Goal: Task Accomplishment & Management: Use online tool/utility

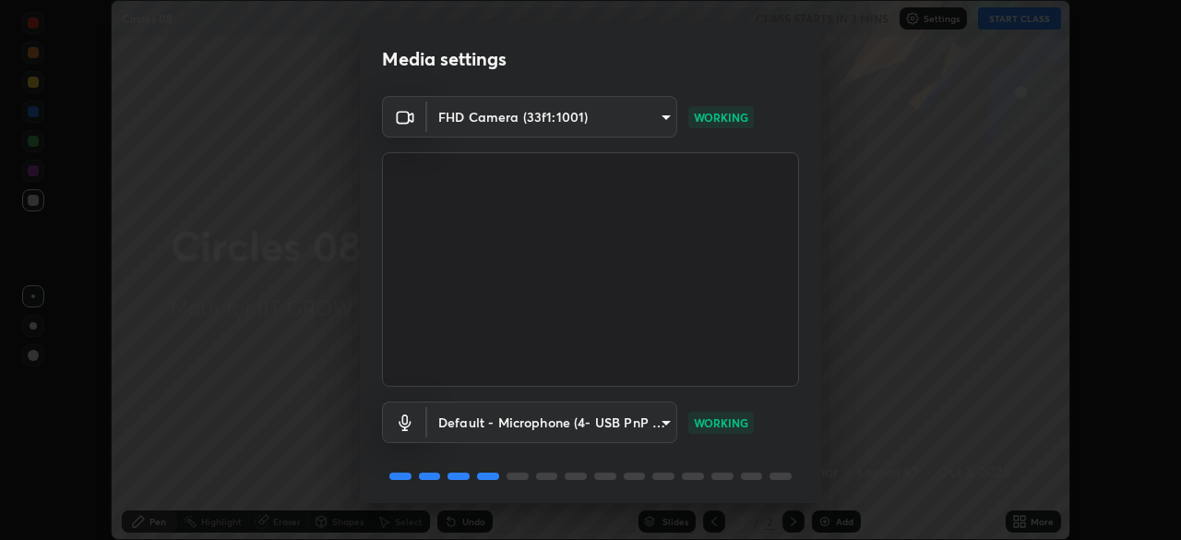
scroll to position [66, 0]
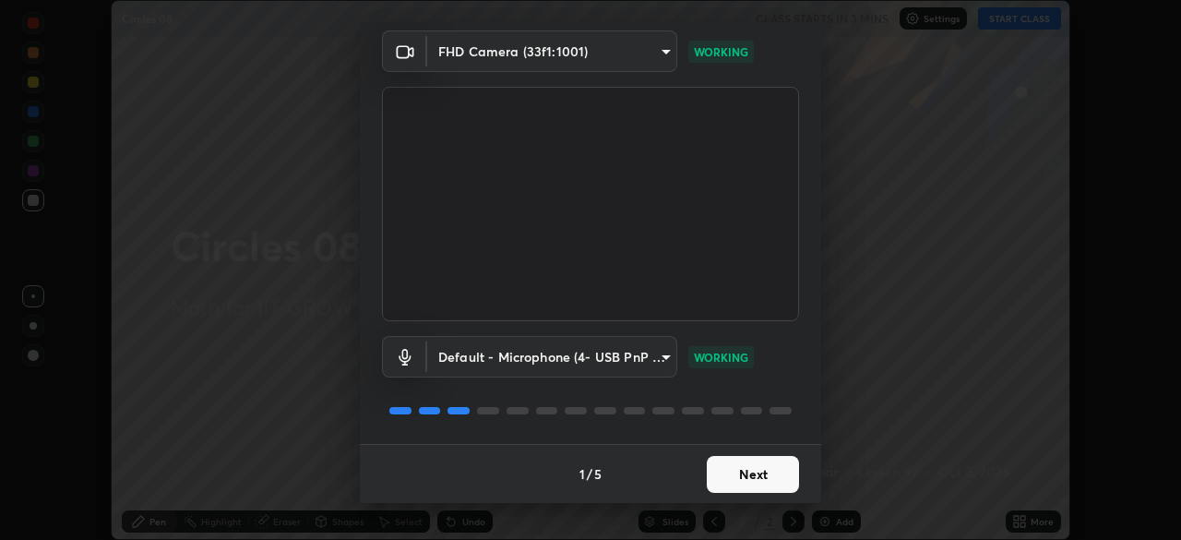
click at [743, 473] on button "Next" at bounding box center [753, 474] width 92 height 37
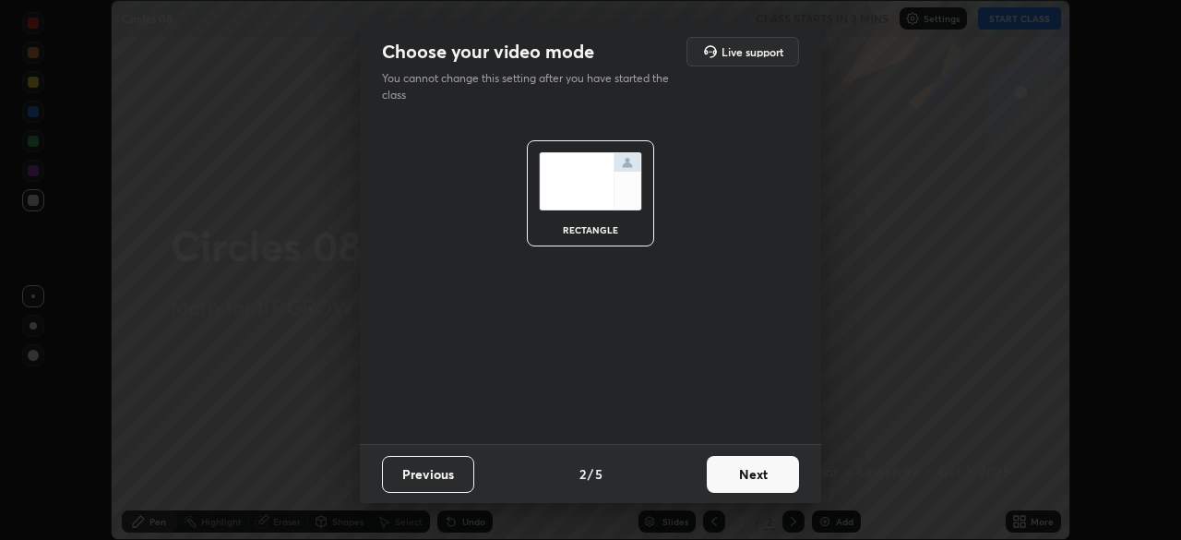
scroll to position [0, 0]
click at [735, 472] on button "Next" at bounding box center [753, 474] width 92 height 37
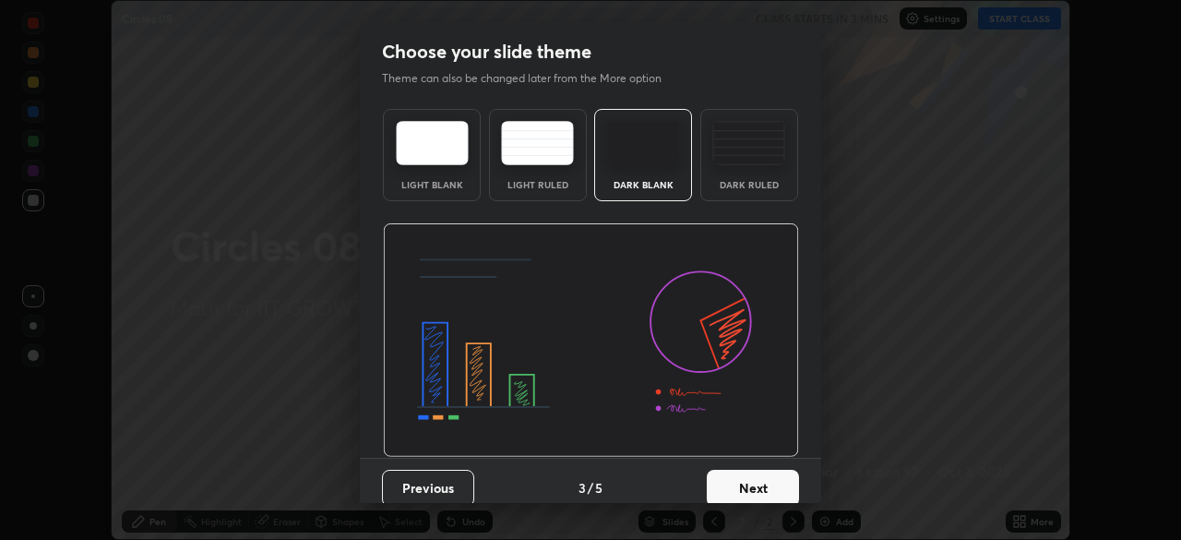
click at [744, 473] on button "Next" at bounding box center [753, 488] width 92 height 37
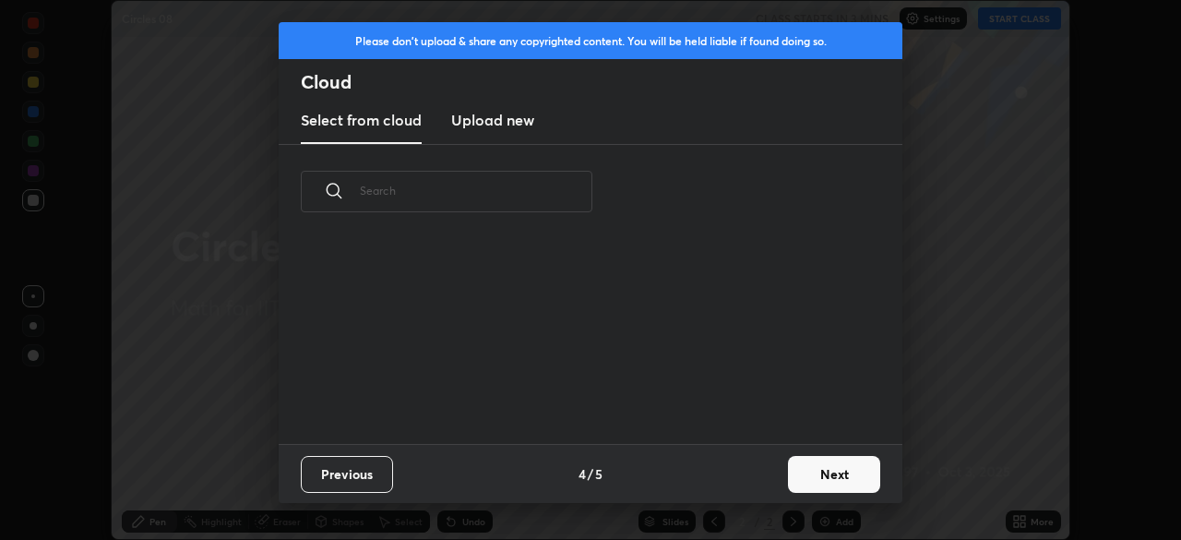
click at [792, 482] on button "Next" at bounding box center [834, 474] width 92 height 37
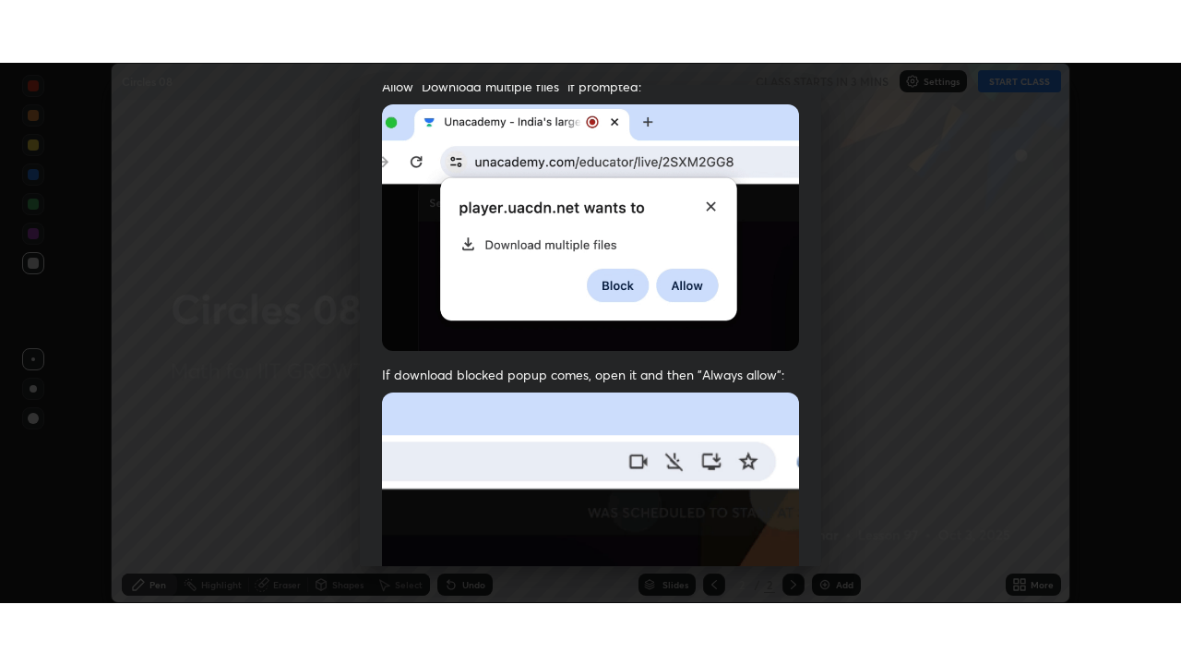
scroll to position [442, 0]
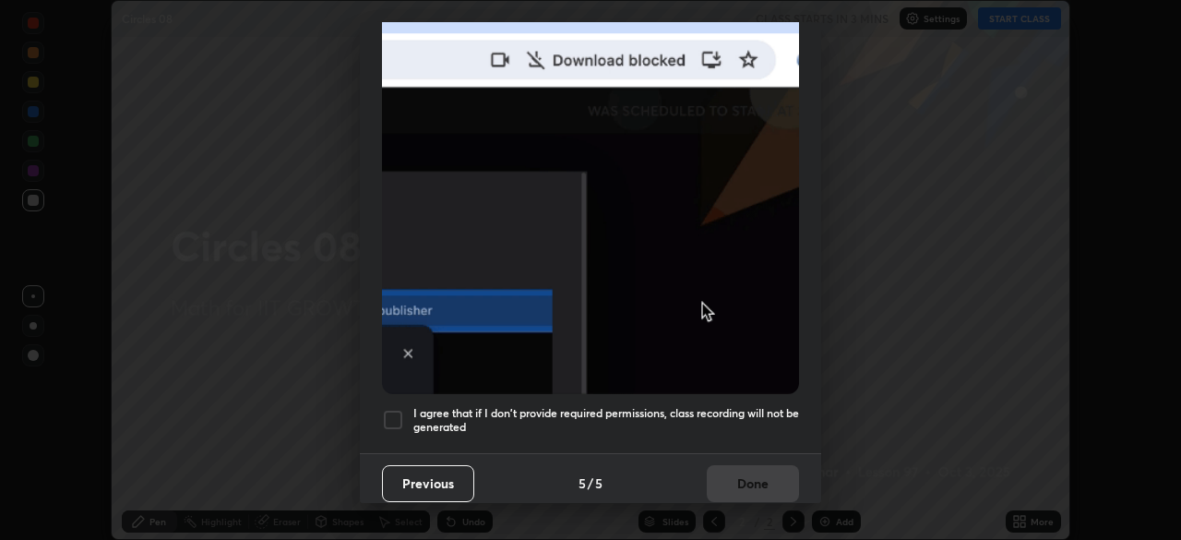
click at [395, 409] on div at bounding box center [393, 420] width 22 height 22
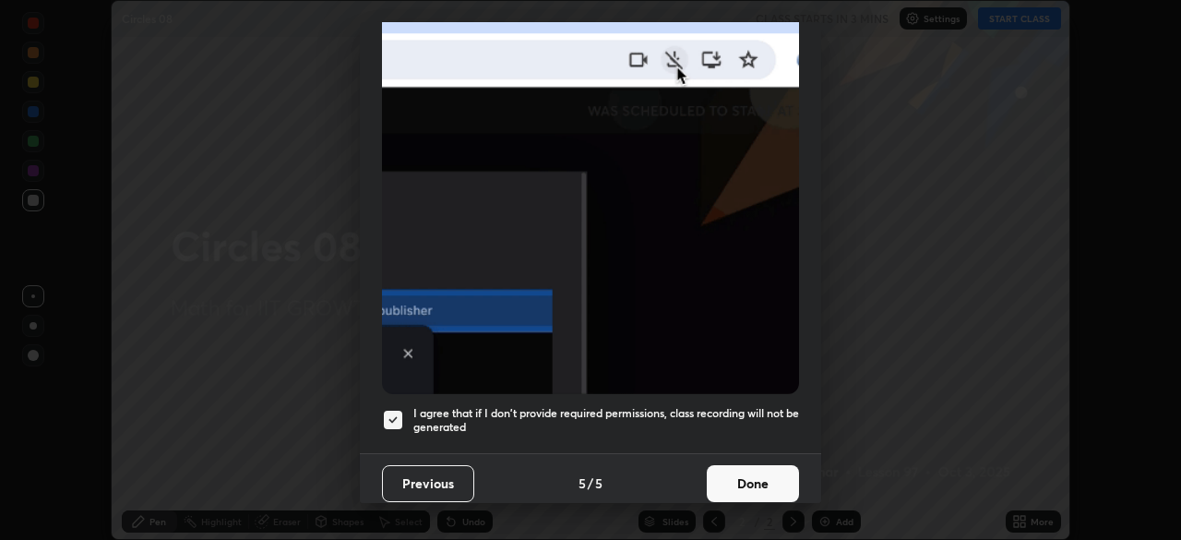
click at [752, 471] on button "Done" at bounding box center [753, 483] width 92 height 37
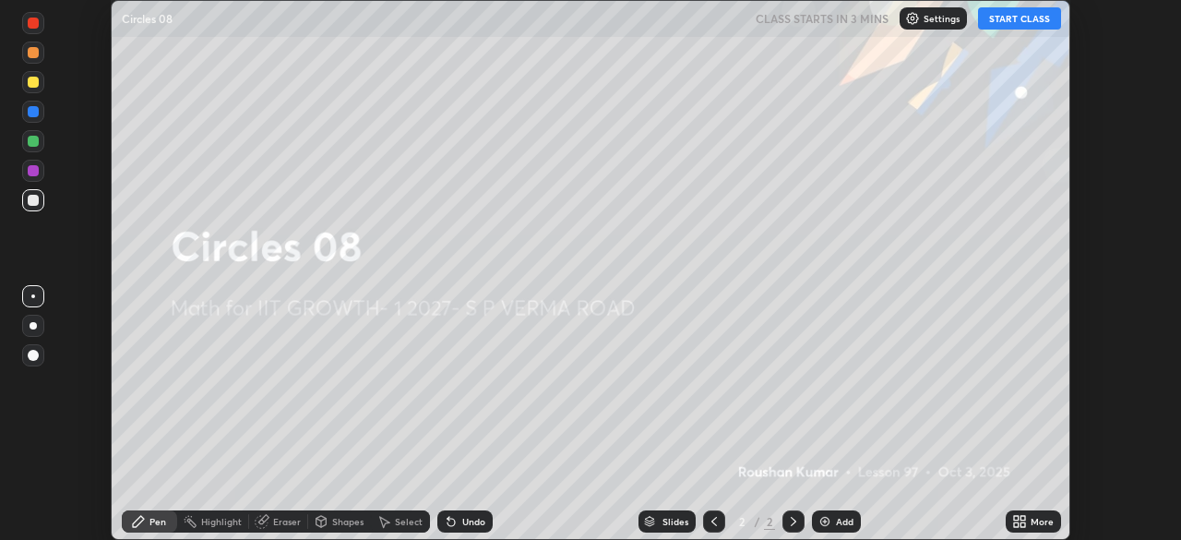
click at [1022, 522] on icon at bounding box center [1023, 524] width 5 height 5
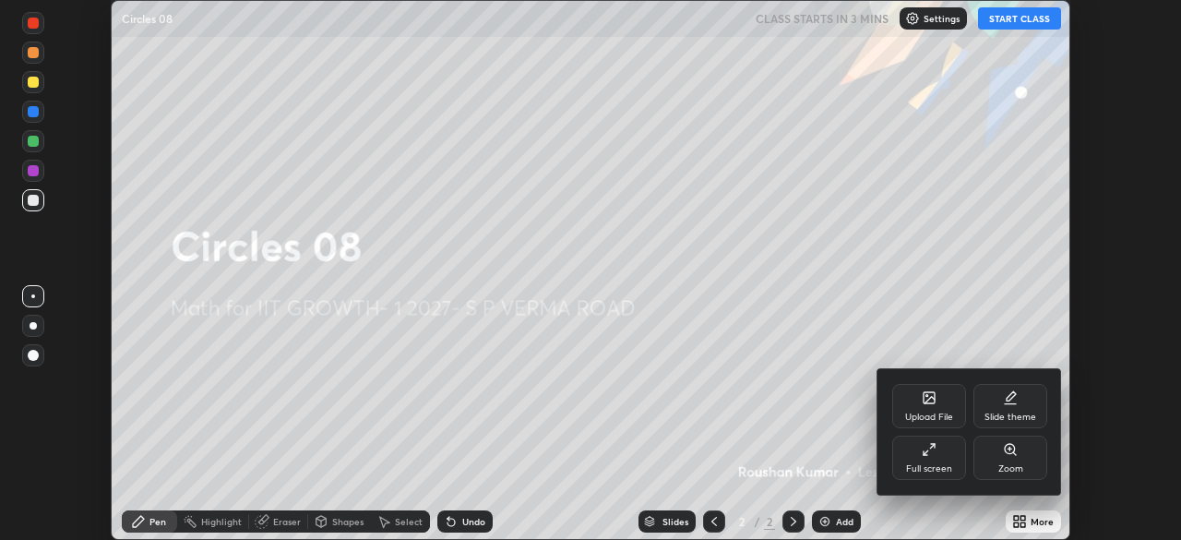
click at [948, 464] on div "Full screen" at bounding box center [929, 468] width 46 height 9
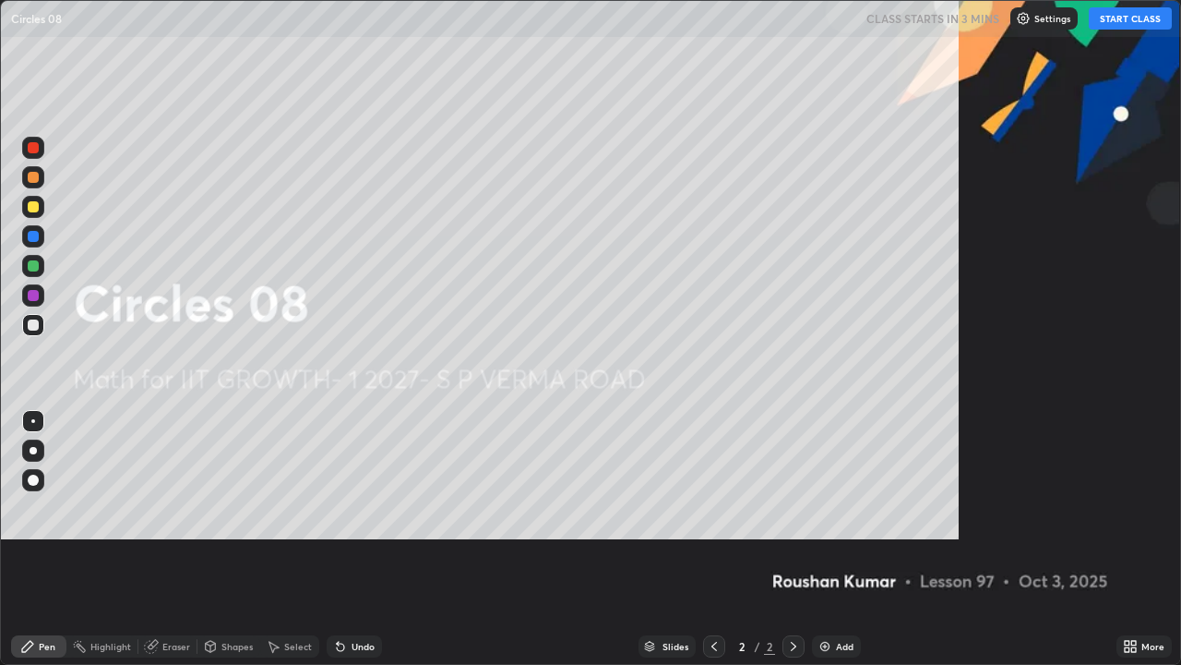
scroll to position [665, 1181]
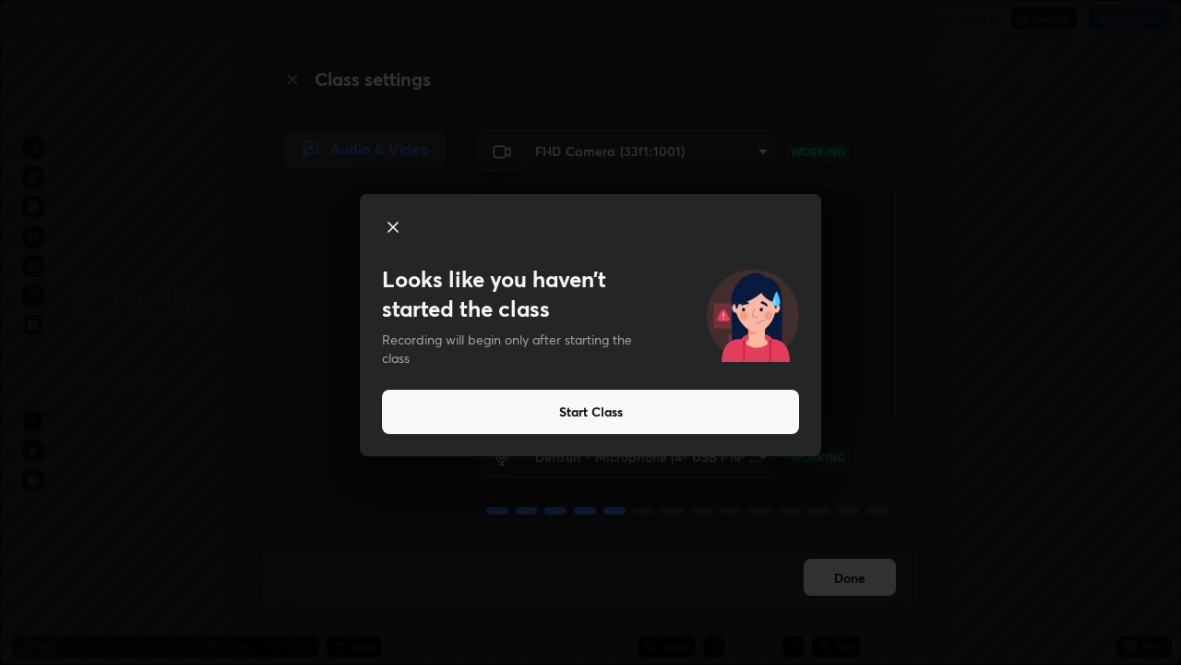
click at [749, 413] on button "Start Class" at bounding box center [590, 412] width 417 height 44
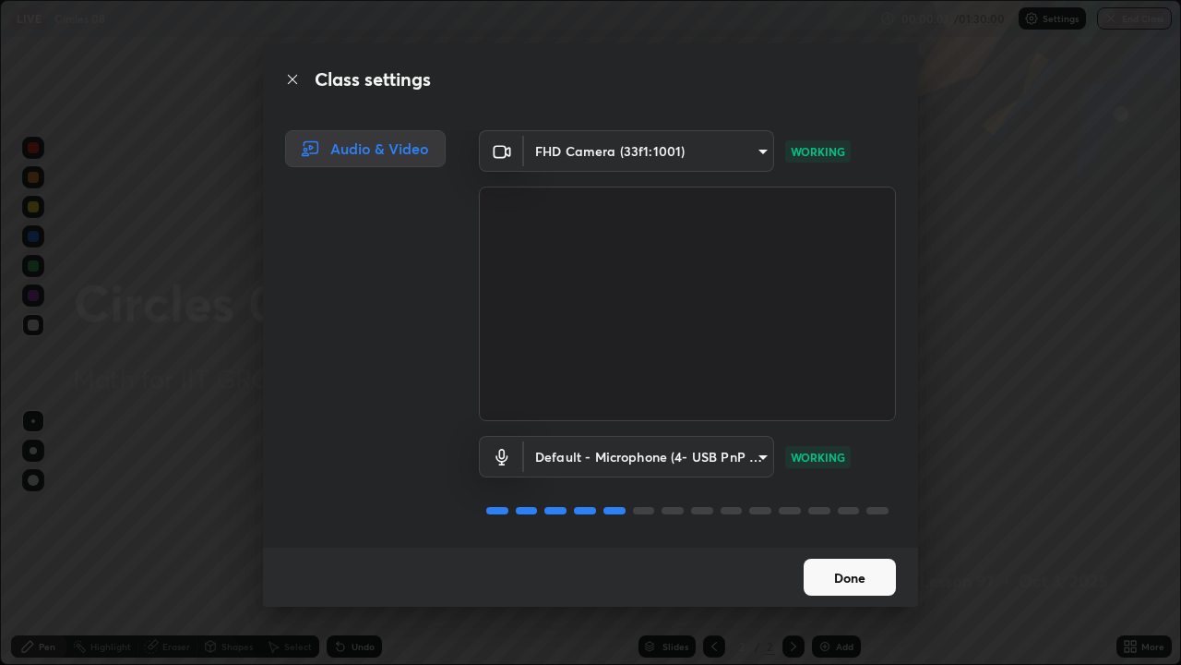
click at [854, 539] on button "Done" at bounding box center [850, 576] width 92 height 37
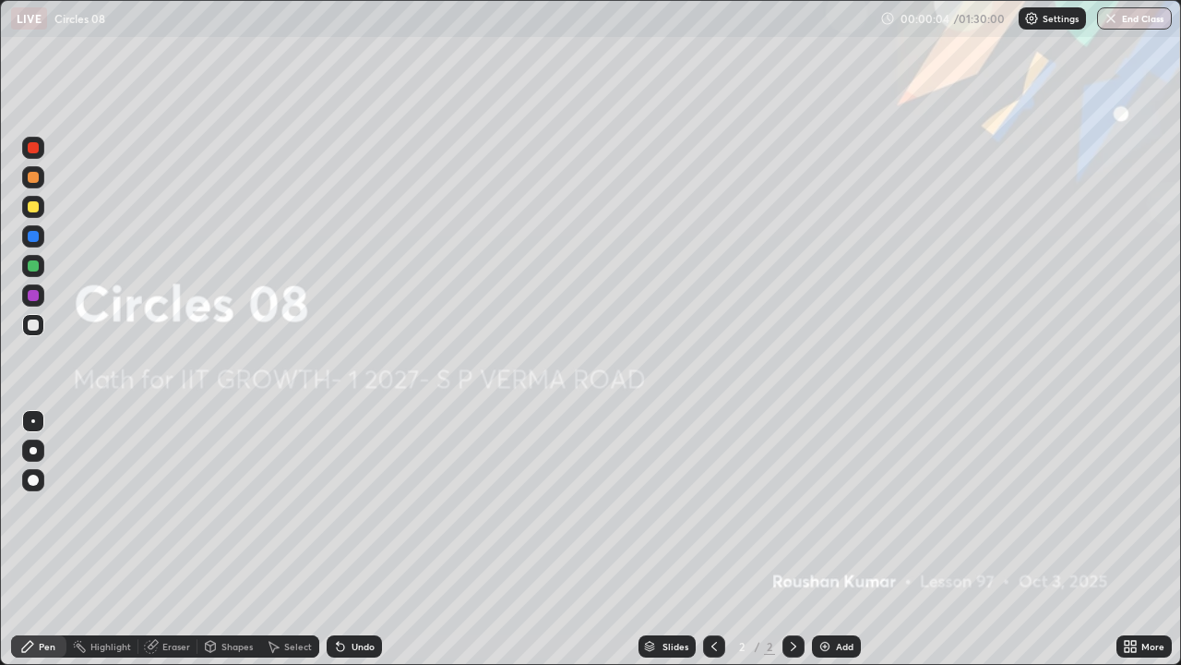
click at [836, 539] on div "Add" at bounding box center [845, 645] width 18 height 9
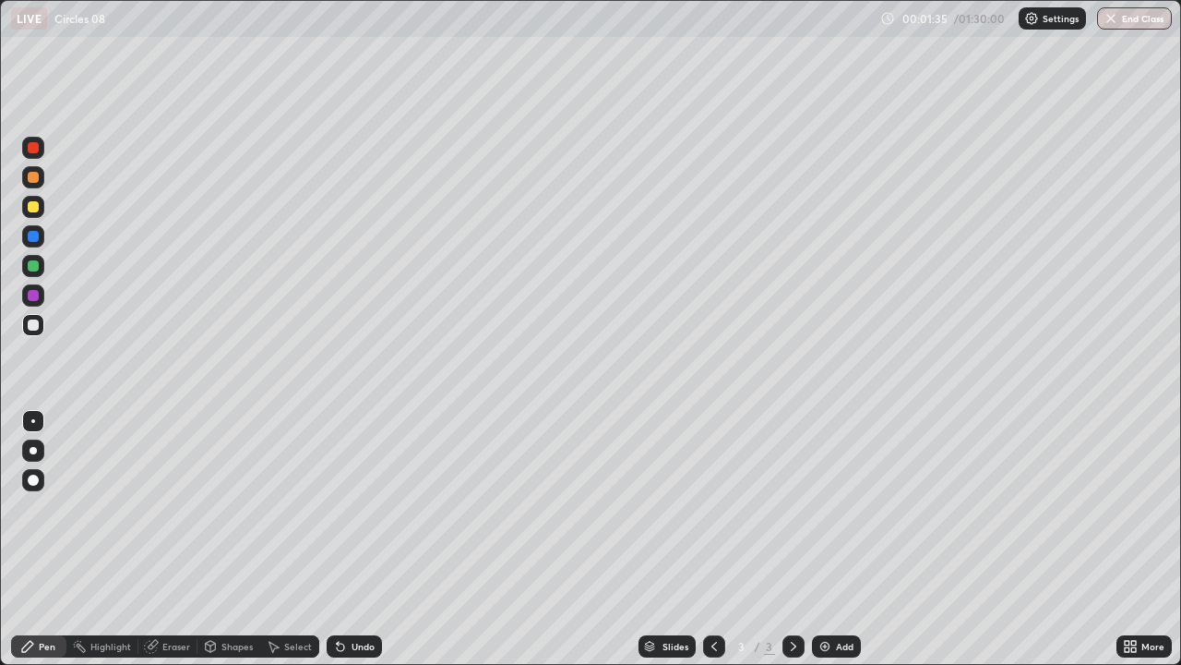
click at [38, 204] on div at bounding box center [33, 206] width 11 height 11
click at [33, 267] on div at bounding box center [33, 265] width 11 height 11
click at [31, 234] on div at bounding box center [33, 236] width 11 height 11
click at [40, 213] on div at bounding box center [33, 207] width 22 height 22
click at [40, 262] on div at bounding box center [33, 266] width 22 height 22
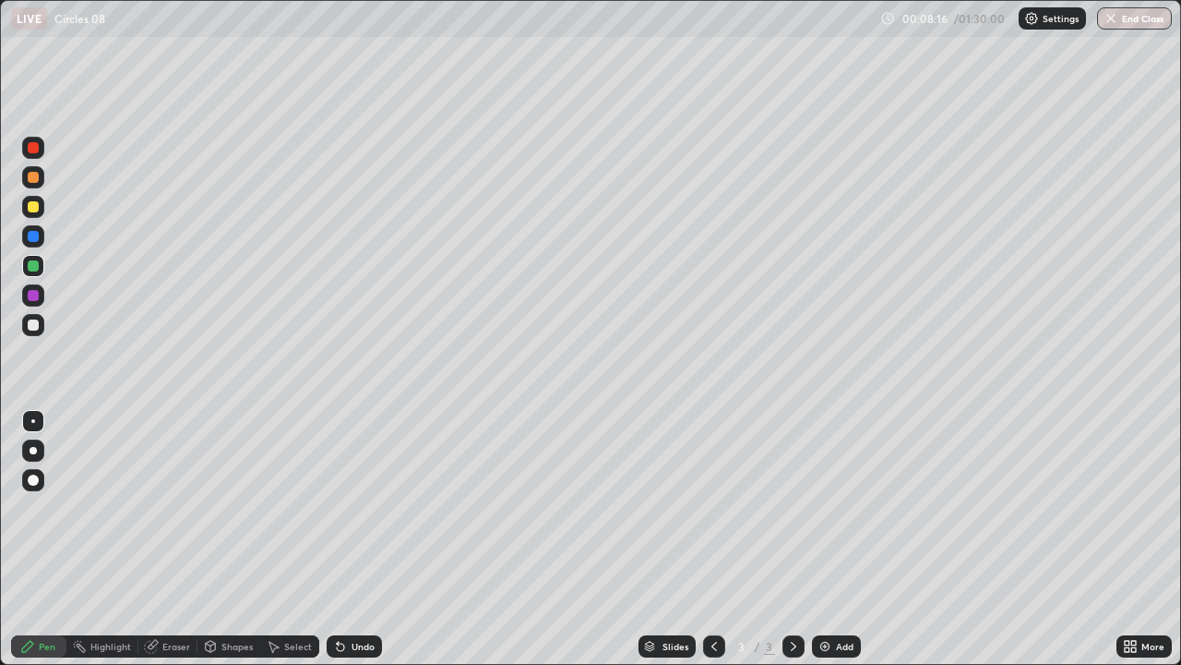
click at [373, 539] on div "Undo" at bounding box center [354, 646] width 55 height 22
click at [367, 539] on div "Undo" at bounding box center [363, 645] width 23 height 9
click at [36, 322] on div at bounding box center [33, 324] width 11 height 11
click at [845, 539] on div "Add" at bounding box center [845, 645] width 18 height 9
click at [37, 209] on div at bounding box center [33, 206] width 11 height 11
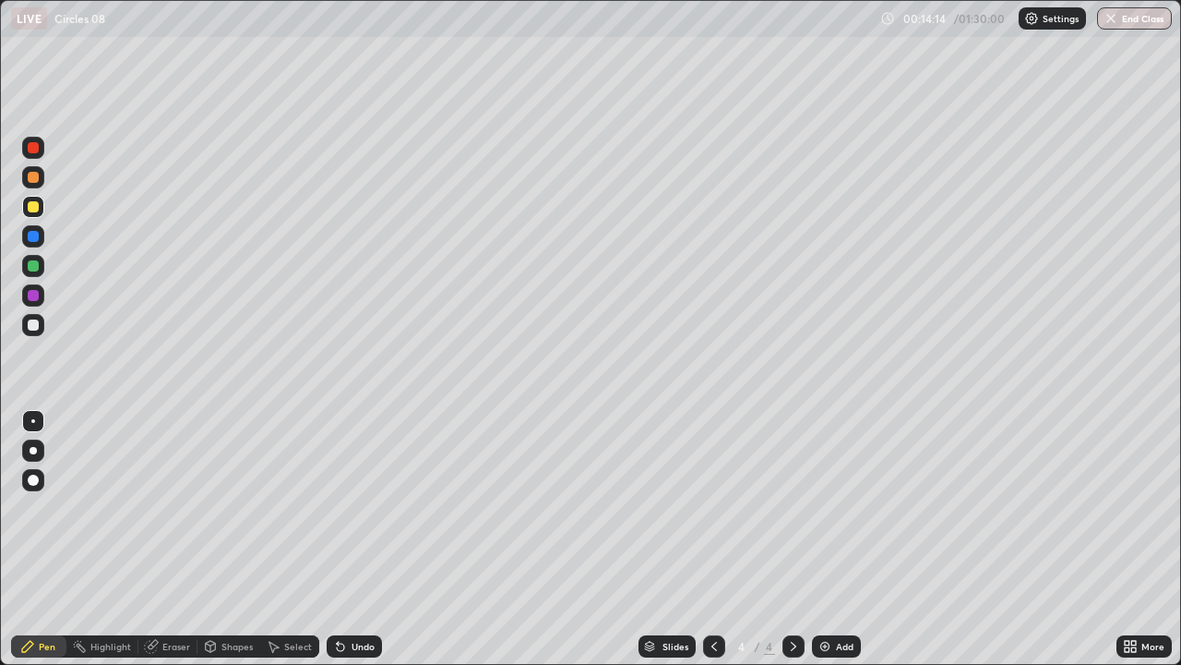
click at [356, 539] on div "Undo" at bounding box center [363, 645] width 23 height 9
click at [364, 539] on div "Undo" at bounding box center [363, 645] width 23 height 9
click at [370, 539] on div "Undo" at bounding box center [354, 646] width 55 height 22
click at [173, 539] on div "Eraser" at bounding box center [176, 645] width 28 height 9
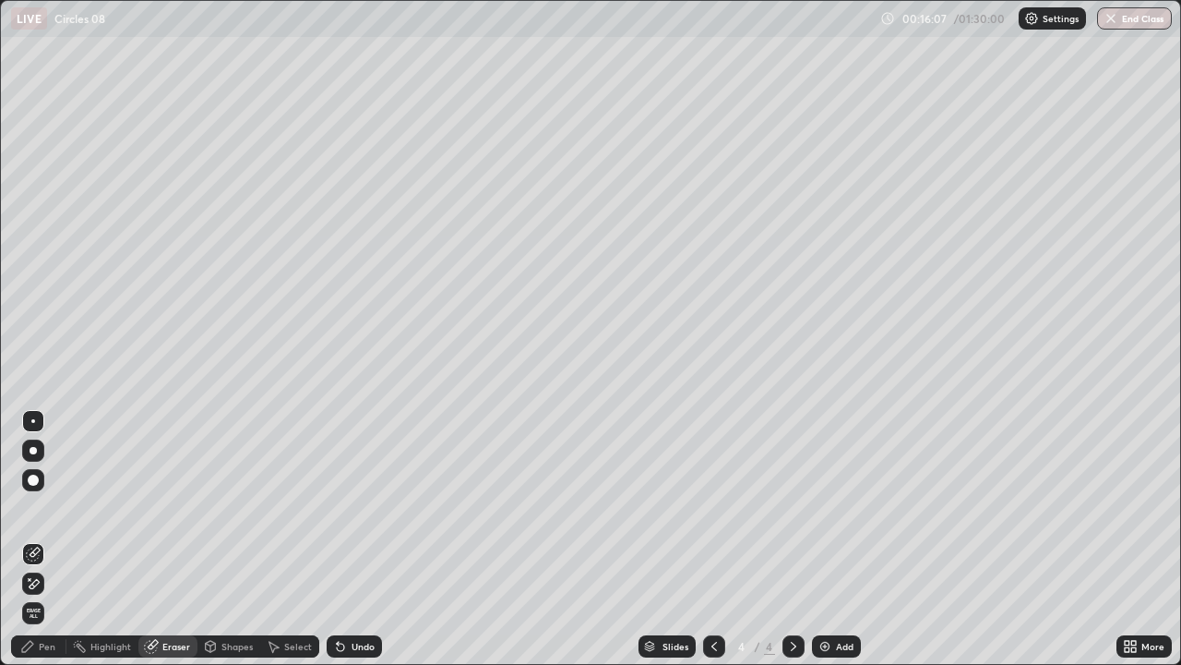
click at [44, 539] on div "Pen" at bounding box center [47, 645] width 17 height 9
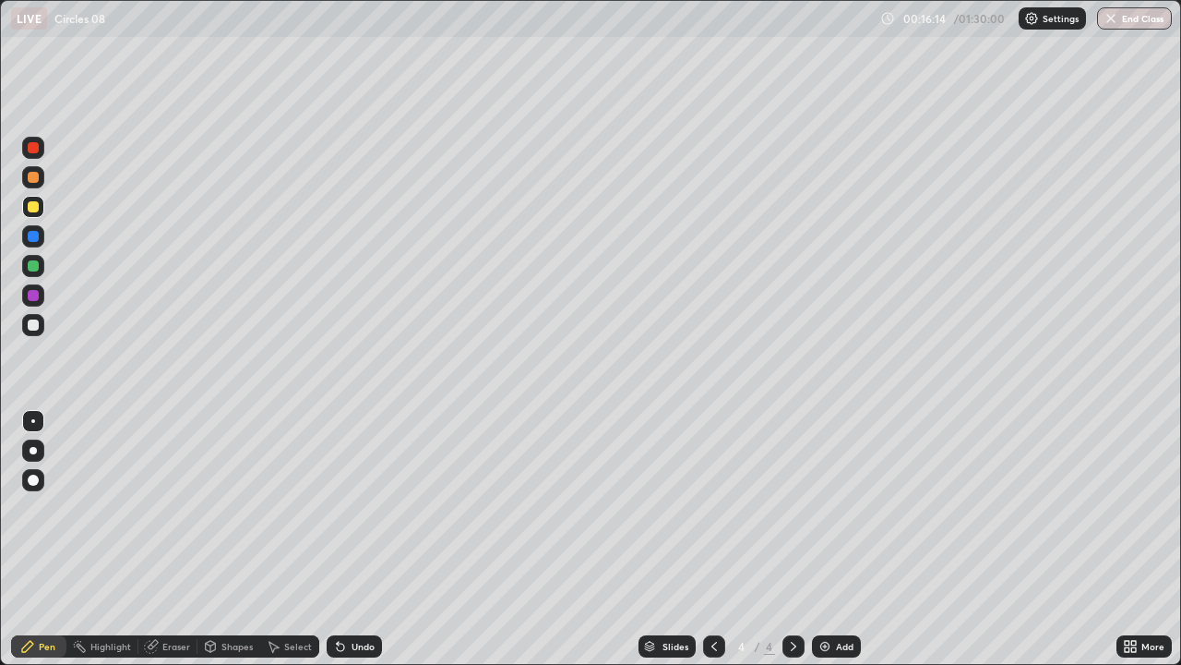
click at [33, 237] on div at bounding box center [33, 236] width 11 height 11
click at [359, 539] on div "Undo" at bounding box center [363, 645] width 23 height 9
click at [365, 539] on div "Undo" at bounding box center [363, 645] width 23 height 9
click at [370, 539] on div "Undo" at bounding box center [354, 646] width 55 height 22
click at [373, 539] on div "Undo" at bounding box center [354, 646] width 55 height 22
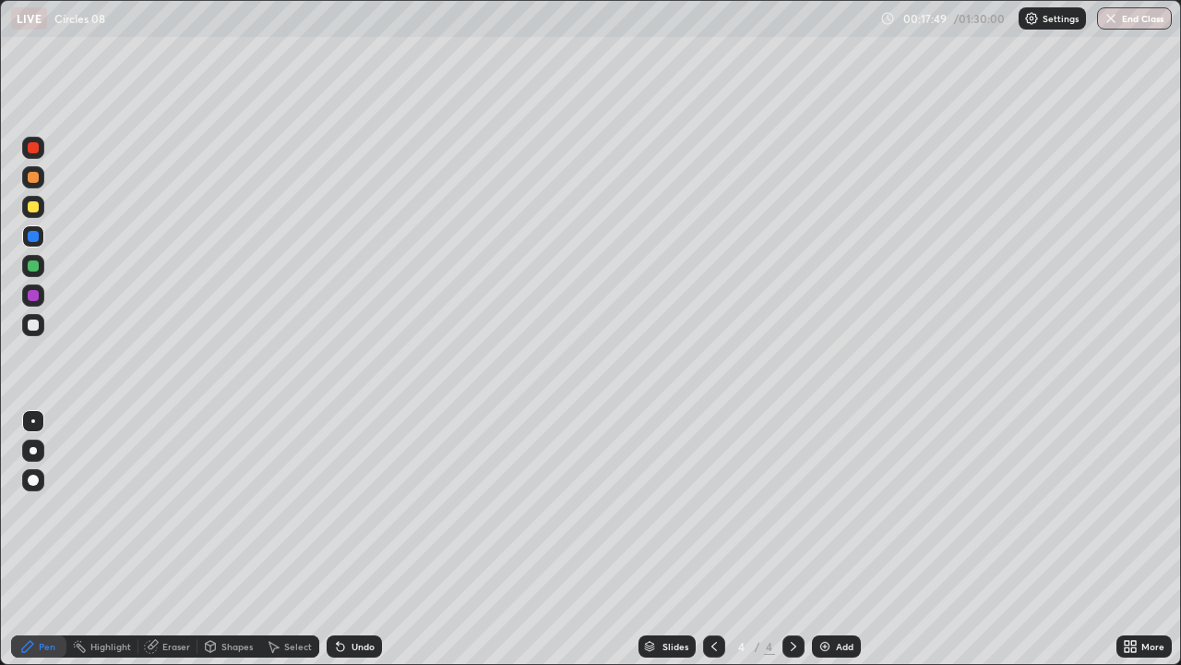
click at [372, 539] on div "Undo" at bounding box center [354, 646] width 55 height 22
click at [362, 539] on div "Undo" at bounding box center [363, 645] width 23 height 9
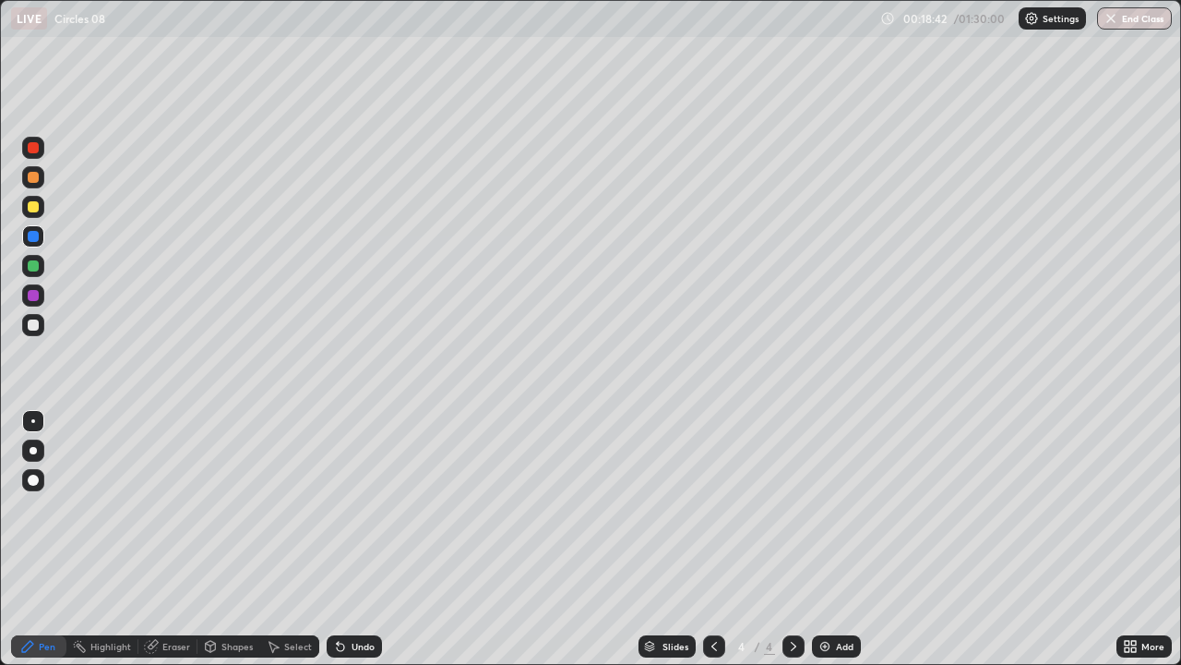
click at [181, 539] on div "Eraser" at bounding box center [176, 645] width 28 height 9
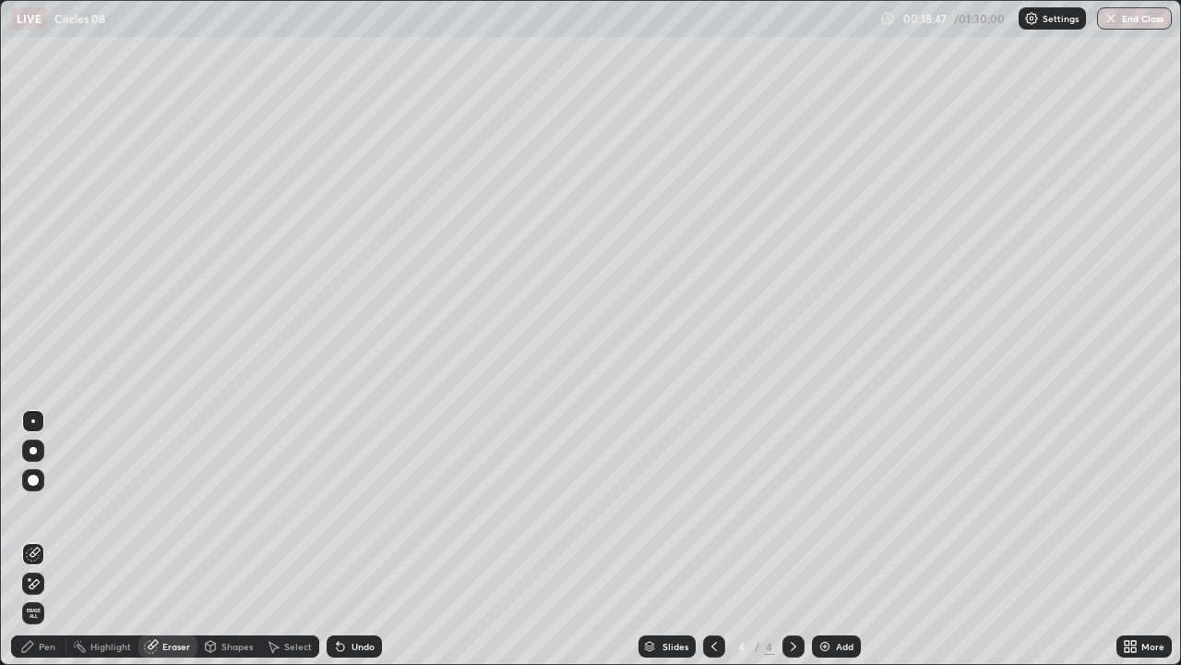
click at [44, 539] on div "Pen" at bounding box center [47, 645] width 17 height 9
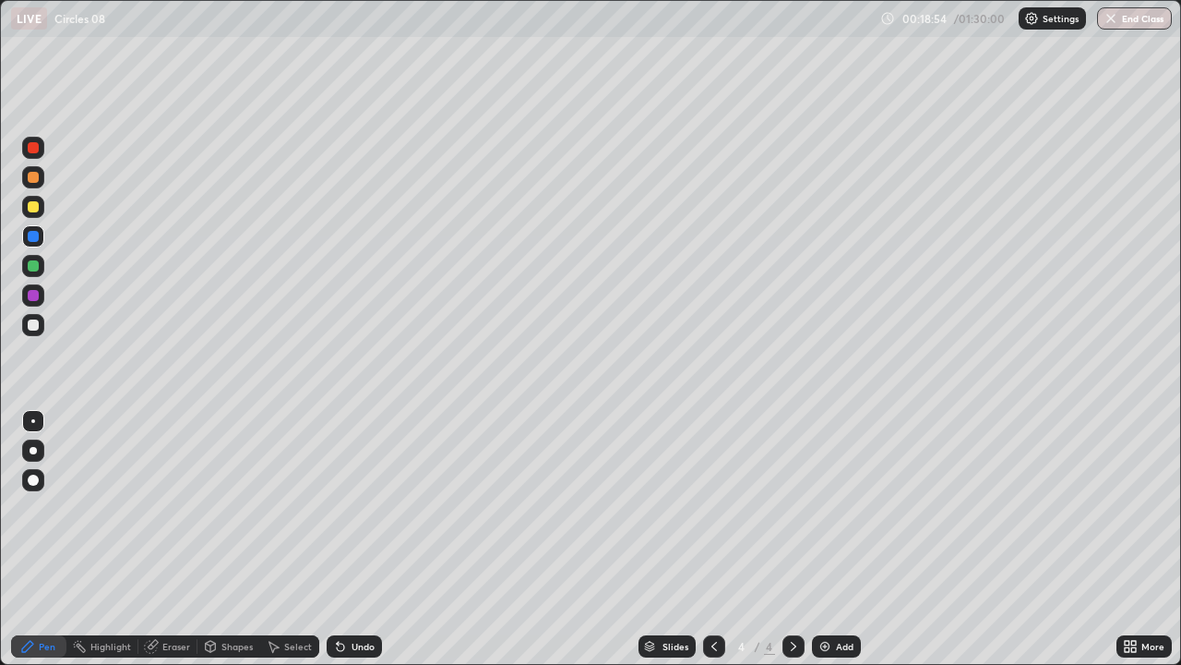
click at [31, 178] on div at bounding box center [33, 177] width 11 height 11
click at [367, 539] on div "Undo" at bounding box center [363, 645] width 23 height 9
click at [369, 539] on div "Undo" at bounding box center [354, 646] width 55 height 22
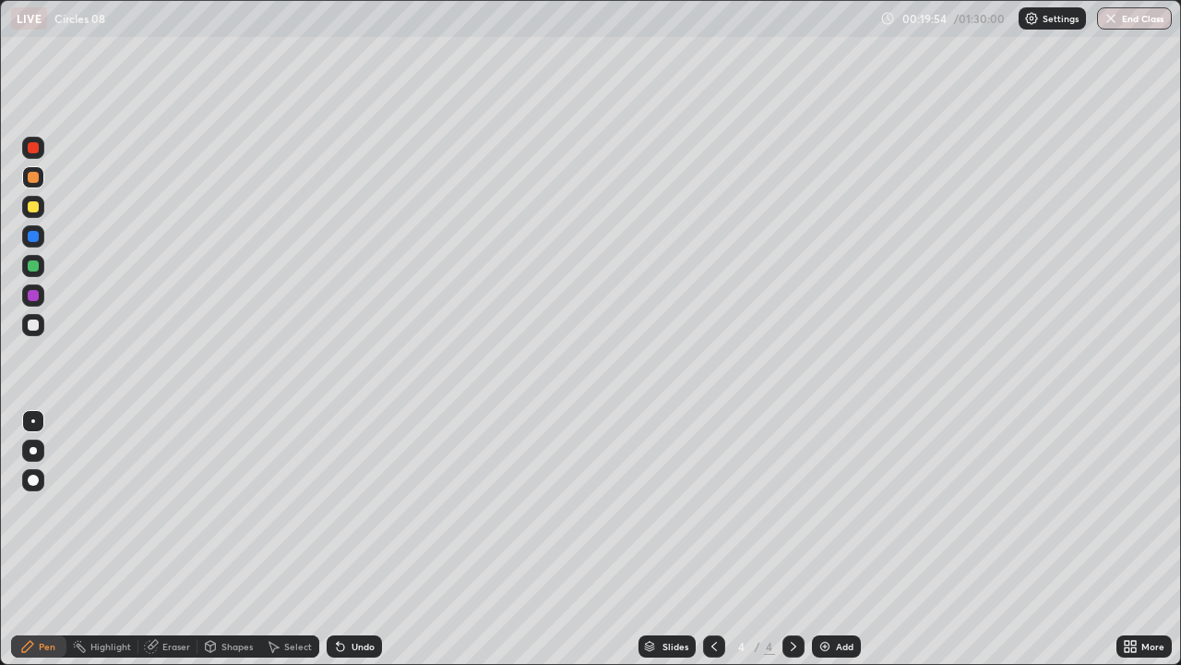
click at [366, 539] on div "Undo" at bounding box center [354, 646] width 55 height 22
click at [40, 149] on div at bounding box center [33, 148] width 22 height 22
click at [37, 178] on div at bounding box center [33, 177] width 11 height 11
click at [38, 152] on div at bounding box center [33, 148] width 22 height 22
click at [33, 269] on div at bounding box center [33, 265] width 11 height 11
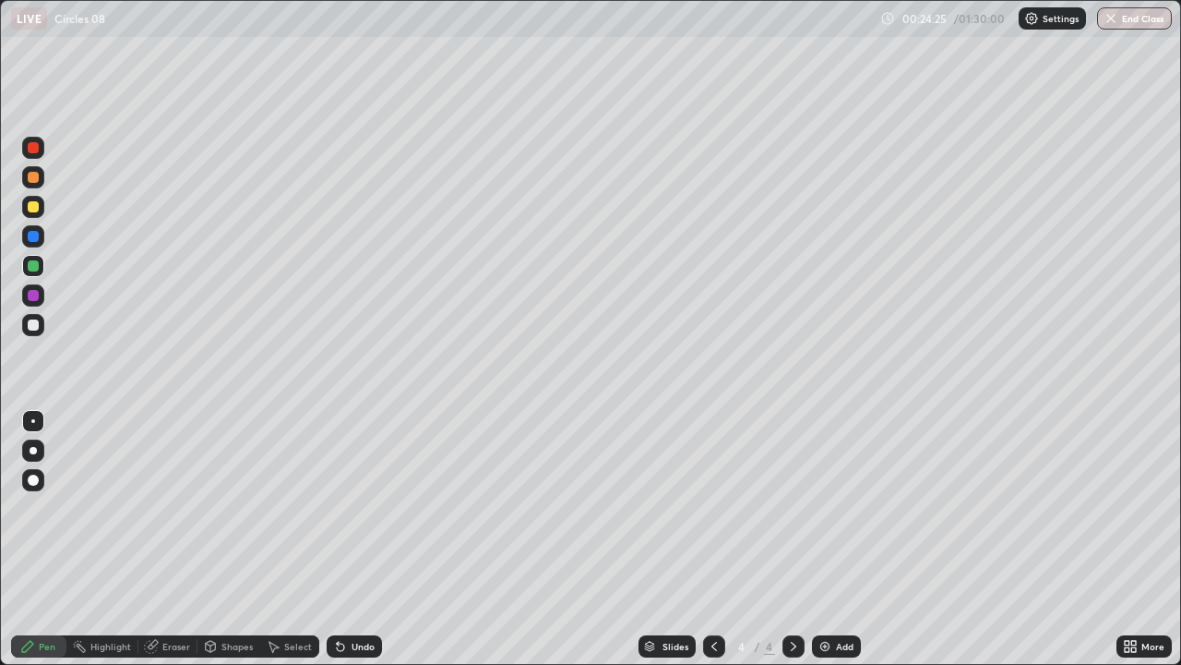
click at [362, 539] on div "Undo" at bounding box center [363, 645] width 23 height 9
click at [847, 539] on div "Add" at bounding box center [845, 645] width 18 height 9
click at [40, 209] on div at bounding box center [33, 207] width 22 height 22
click at [30, 265] on div at bounding box center [33, 265] width 11 height 11
click at [175, 539] on div "Eraser" at bounding box center [176, 645] width 28 height 9
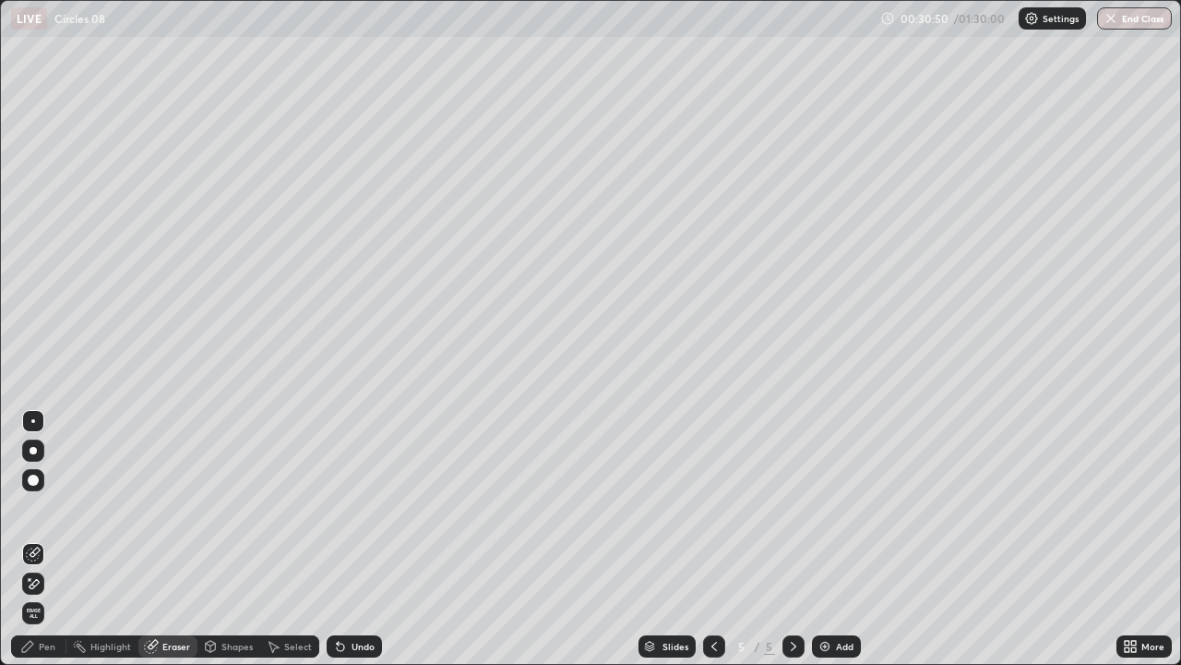
click at [52, 539] on div "Pen" at bounding box center [47, 645] width 17 height 9
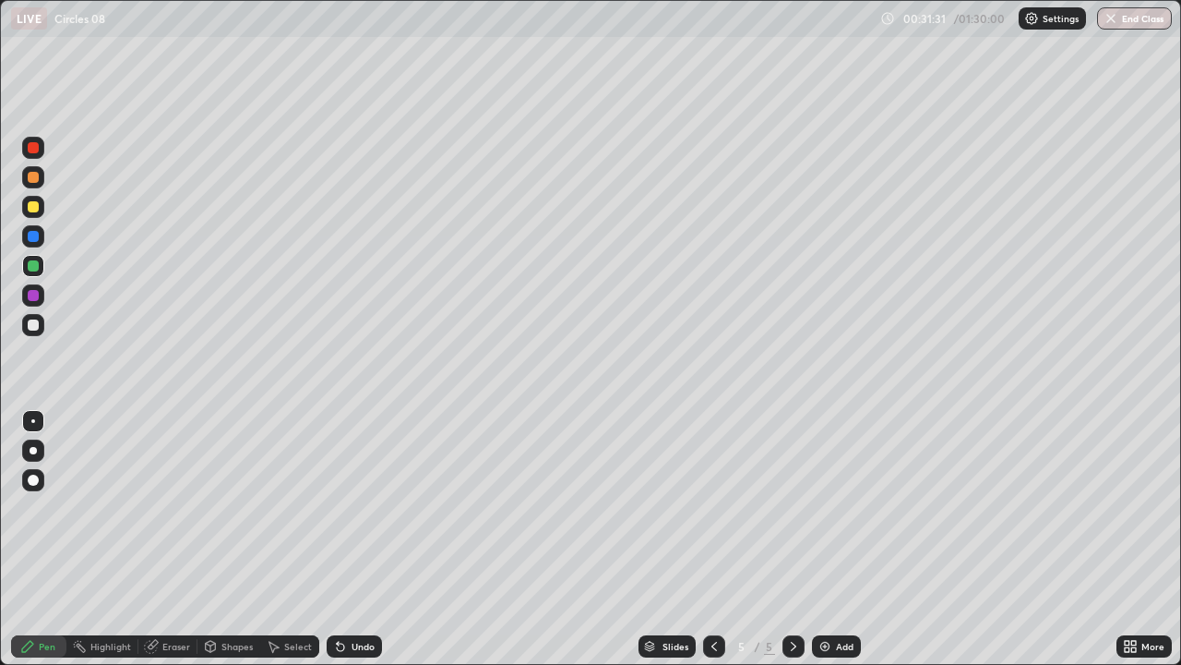
click at [36, 207] on div at bounding box center [33, 206] width 11 height 11
click at [32, 264] on div at bounding box center [33, 265] width 11 height 11
click at [33, 207] on div at bounding box center [33, 206] width 11 height 11
click at [38, 325] on div at bounding box center [33, 324] width 11 height 11
click at [845, 539] on div "Add" at bounding box center [836, 646] width 49 height 22
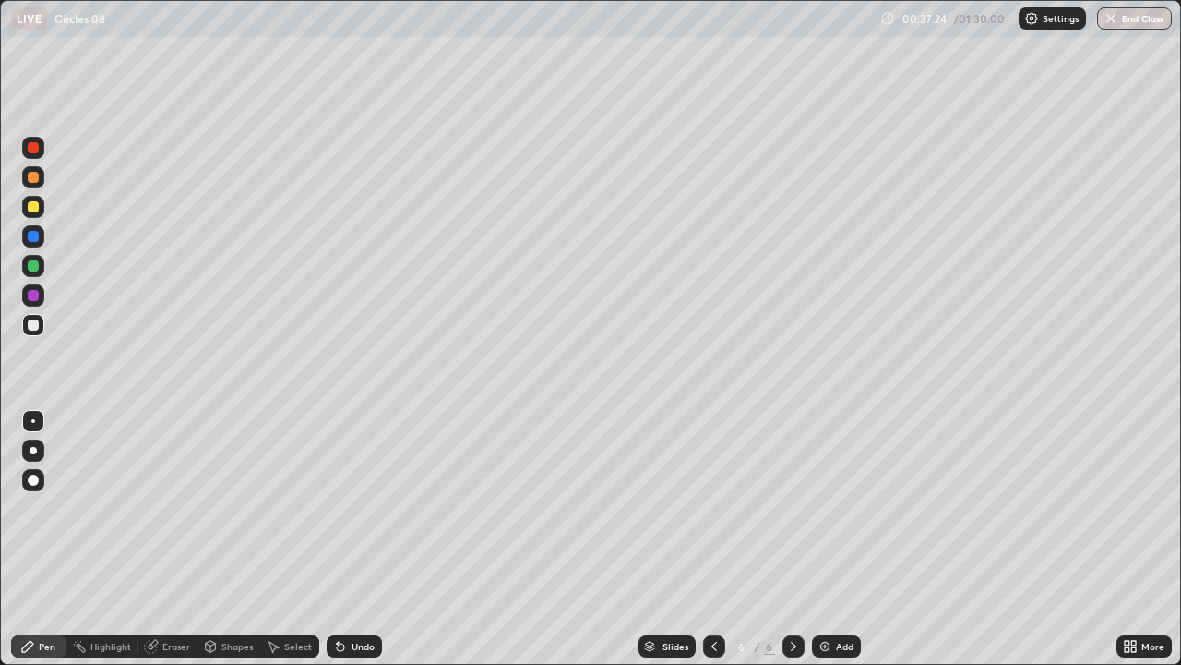
click at [33, 208] on div at bounding box center [33, 206] width 11 height 11
click at [36, 322] on div at bounding box center [33, 324] width 11 height 11
click at [362, 539] on div "Undo" at bounding box center [363, 645] width 23 height 9
click at [30, 210] on div at bounding box center [33, 206] width 11 height 11
click at [836, 539] on div "Add" at bounding box center [845, 645] width 18 height 9
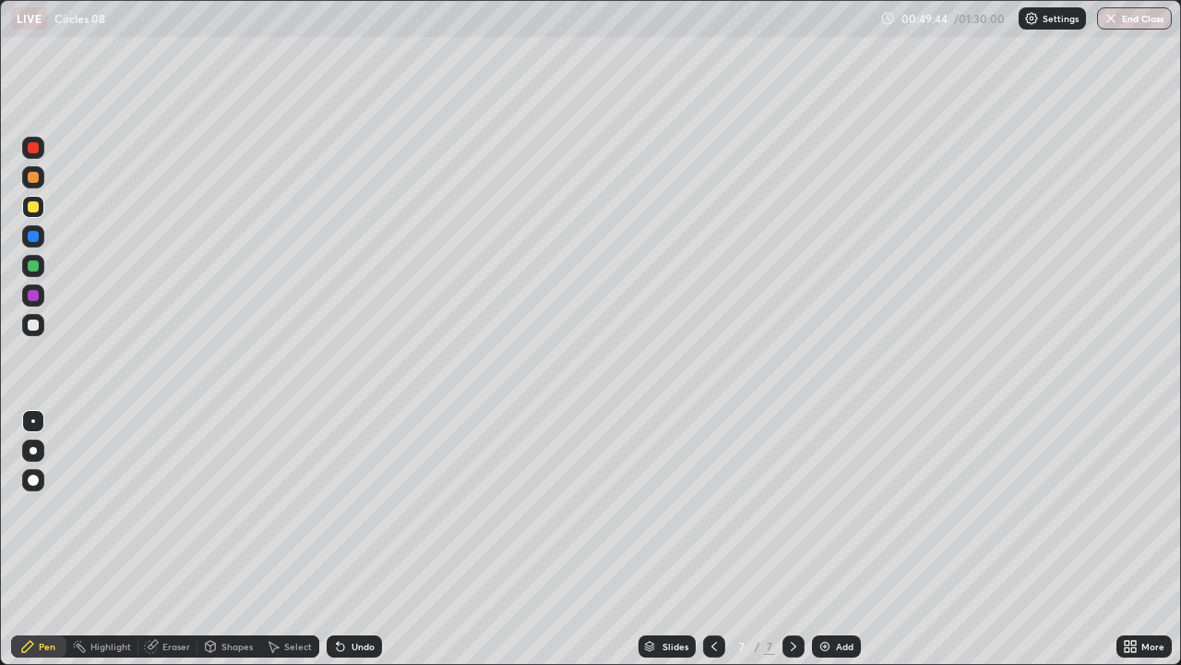
click at [41, 266] on div at bounding box center [33, 266] width 22 height 22
click at [35, 295] on div at bounding box center [33, 295] width 11 height 11
click at [363, 539] on div "Undo" at bounding box center [363, 645] width 23 height 9
click at [361, 539] on div "Undo" at bounding box center [363, 645] width 23 height 9
click at [365, 539] on div "Undo" at bounding box center [363, 645] width 23 height 9
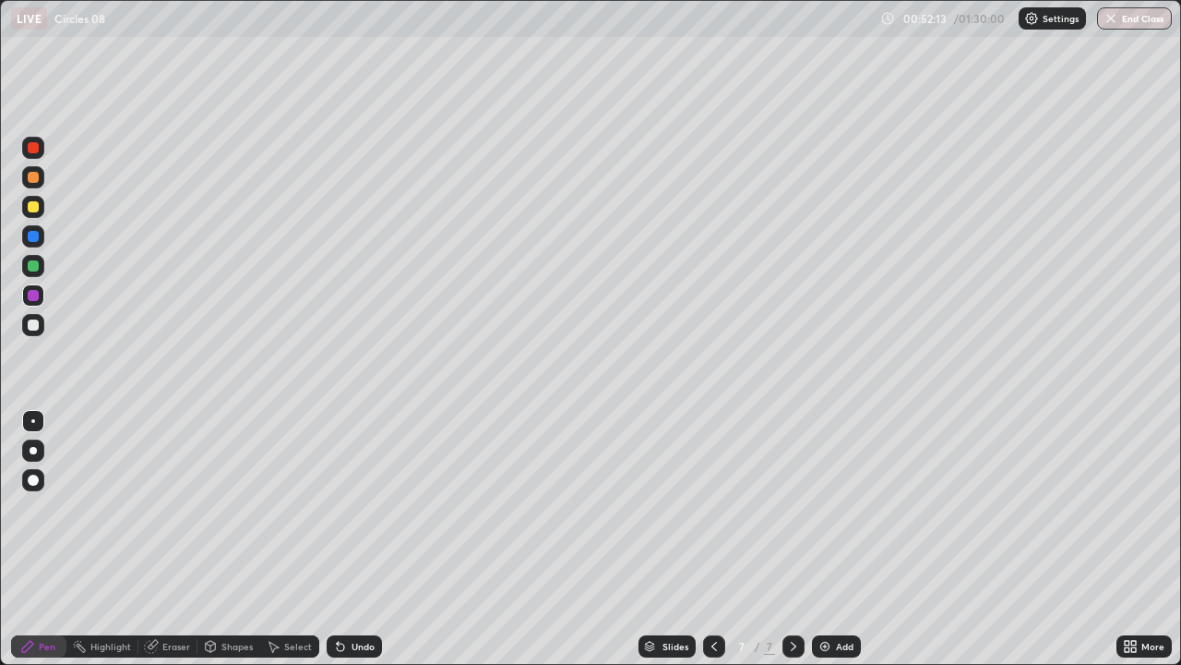
click at [361, 539] on div "Undo" at bounding box center [363, 645] width 23 height 9
click at [360, 539] on div "Undo" at bounding box center [363, 645] width 23 height 9
click at [362, 539] on div "Undo" at bounding box center [363, 645] width 23 height 9
click at [359, 539] on div "Undo" at bounding box center [363, 645] width 23 height 9
click at [365, 539] on div "Undo" at bounding box center [363, 645] width 23 height 9
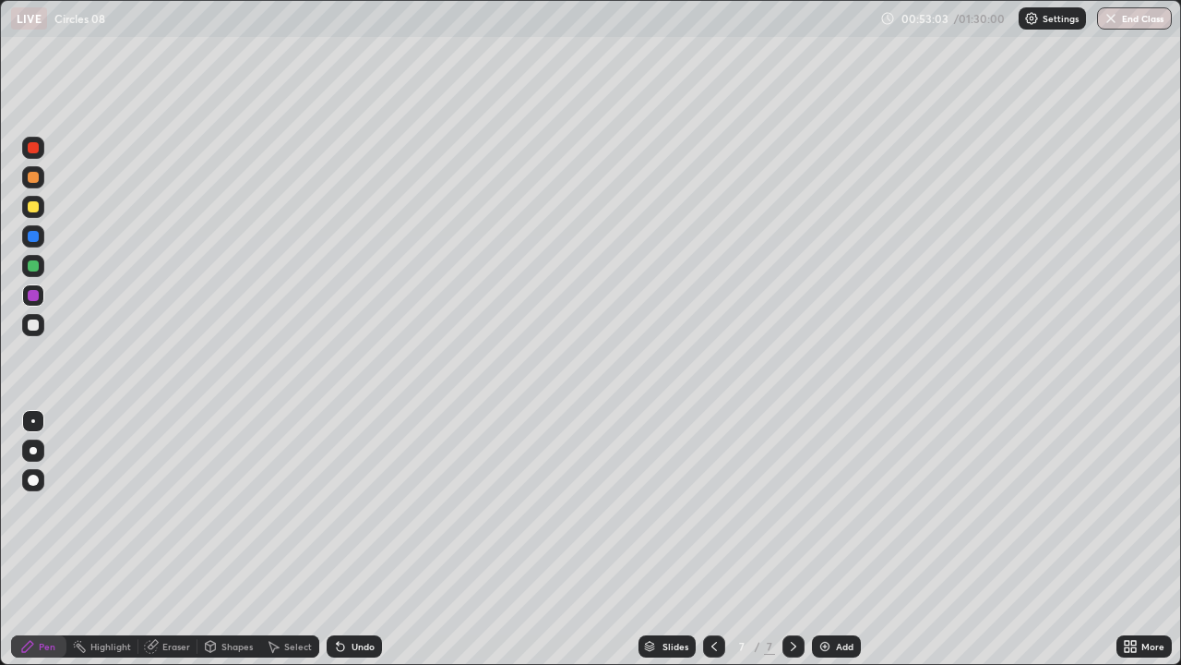
click at [366, 539] on div "Undo" at bounding box center [363, 645] width 23 height 9
click at [367, 539] on div "Undo" at bounding box center [363, 645] width 23 height 9
click at [368, 539] on div "Undo" at bounding box center [363, 645] width 23 height 9
click at [31, 269] on div at bounding box center [33, 265] width 11 height 11
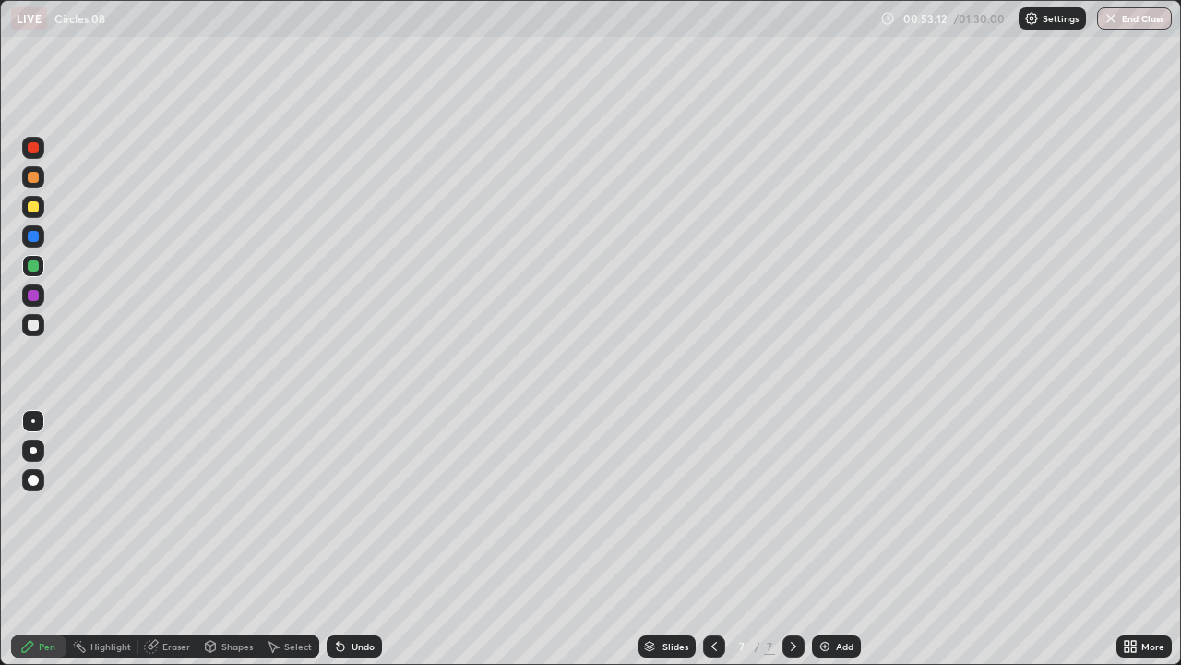
click at [362, 539] on div "Undo" at bounding box center [363, 645] width 23 height 9
click at [36, 322] on div at bounding box center [33, 324] width 11 height 11
click at [35, 268] on div at bounding box center [33, 265] width 11 height 11
click at [357, 539] on div "Undo" at bounding box center [363, 645] width 23 height 9
click at [363, 539] on div "Undo" at bounding box center [363, 645] width 23 height 9
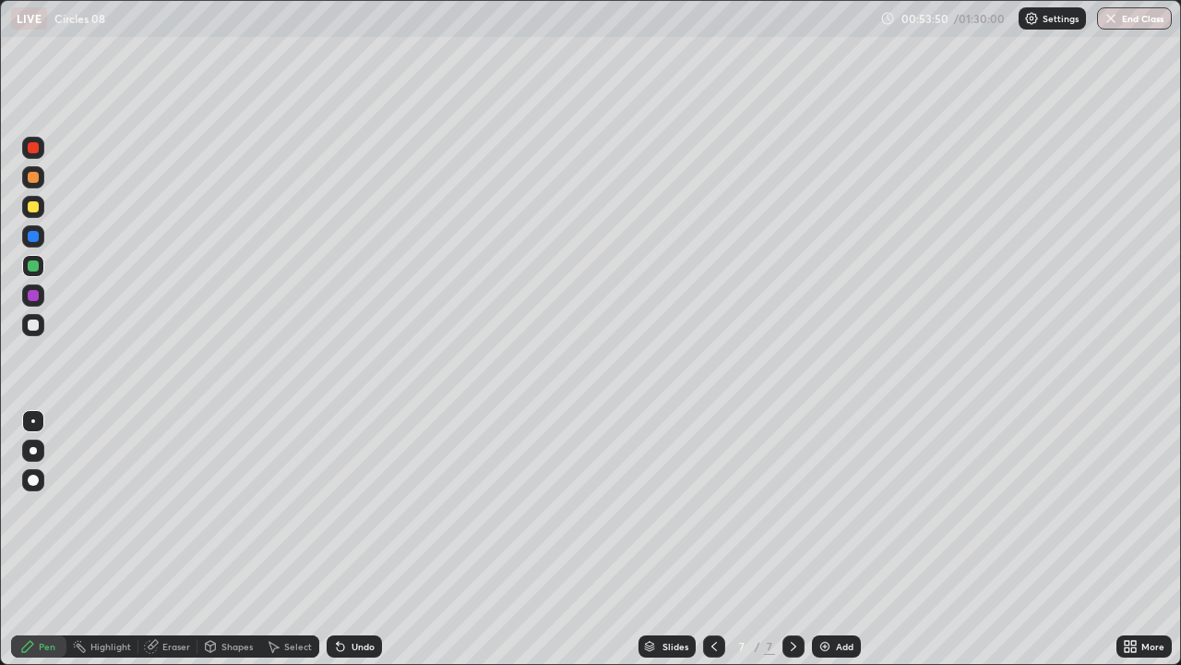
click at [35, 324] on div at bounding box center [33, 324] width 11 height 11
click at [358, 539] on div "Undo" at bounding box center [363, 645] width 23 height 9
click at [361, 539] on div "Undo" at bounding box center [363, 645] width 23 height 9
click at [361, 539] on div "Undo" at bounding box center [354, 646] width 55 height 22
click at [366, 539] on div "Undo" at bounding box center [354, 646] width 55 height 22
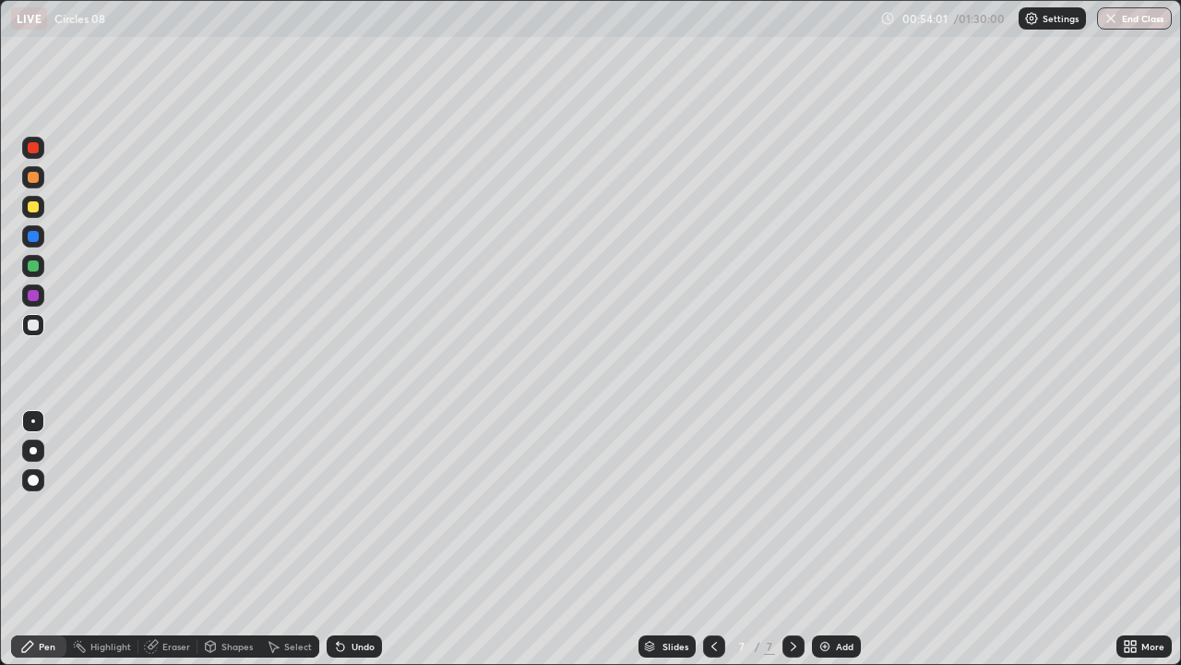
click at [368, 539] on div "Undo" at bounding box center [354, 646] width 55 height 22
click at [370, 539] on div "Undo" at bounding box center [354, 646] width 55 height 22
click at [33, 268] on div at bounding box center [33, 265] width 11 height 11
click at [33, 238] on div at bounding box center [33, 236] width 11 height 11
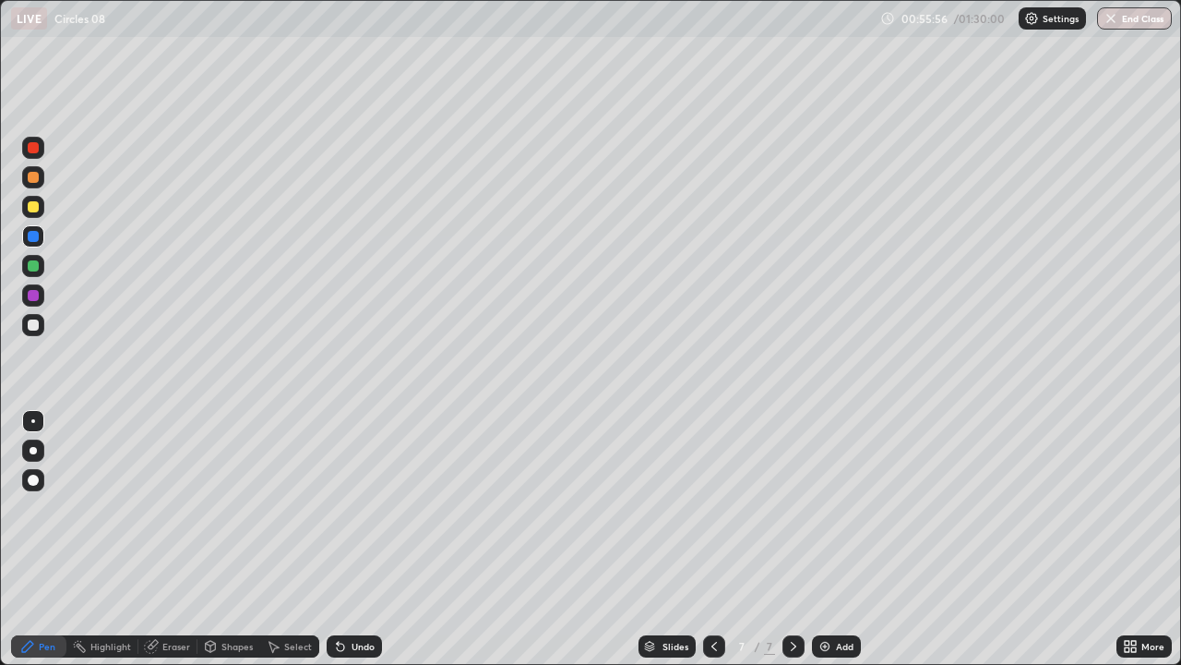
click at [31, 269] on div at bounding box center [33, 265] width 11 height 11
click at [38, 207] on div at bounding box center [33, 206] width 11 height 11
click at [35, 267] on div at bounding box center [33, 265] width 11 height 11
click at [358, 539] on div "Undo" at bounding box center [363, 645] width 23 height 9
click at [370, 539] on div "Undo" at bounding box center [354, 646] width 55 height 22
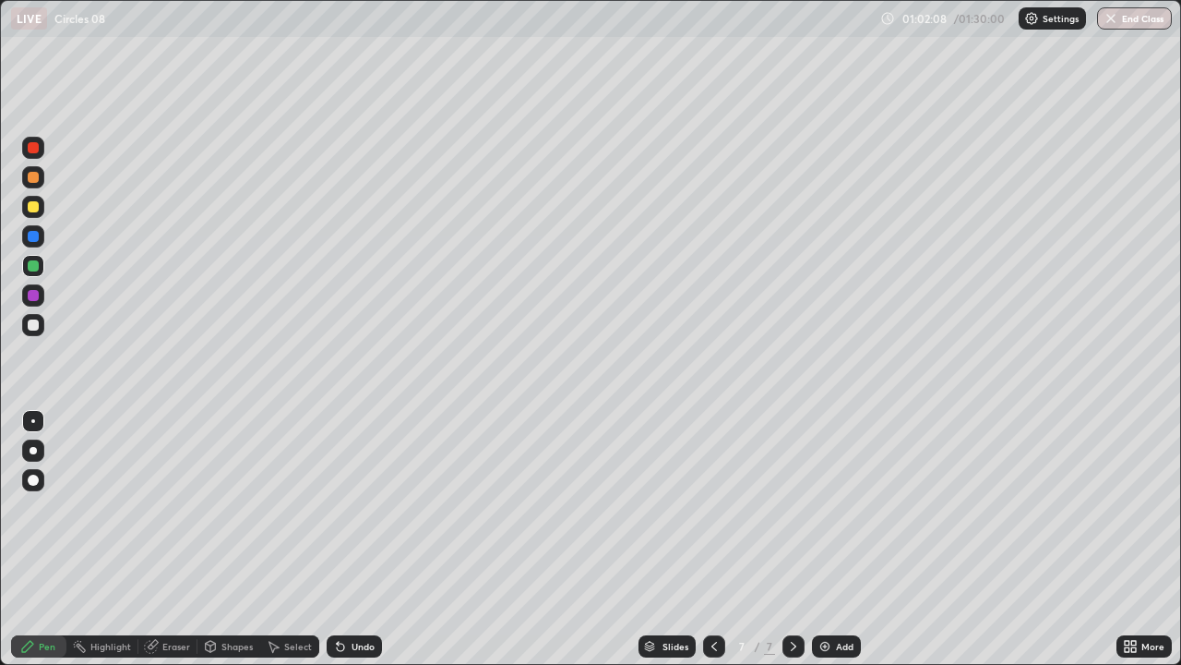
click at [360, 539] on div "Undo" at bounding box center [363, 645] width 23 height 9
click at [364, 539] on div "Undo" at bounding box center [363, 645] width 23 height 9
click at [367, 539] on div "Undo" at bounding box center [363, 645] width 23 height 9
click at [365, 539] on div "Undo" at bounding box center [354, 646] width 55 height 22
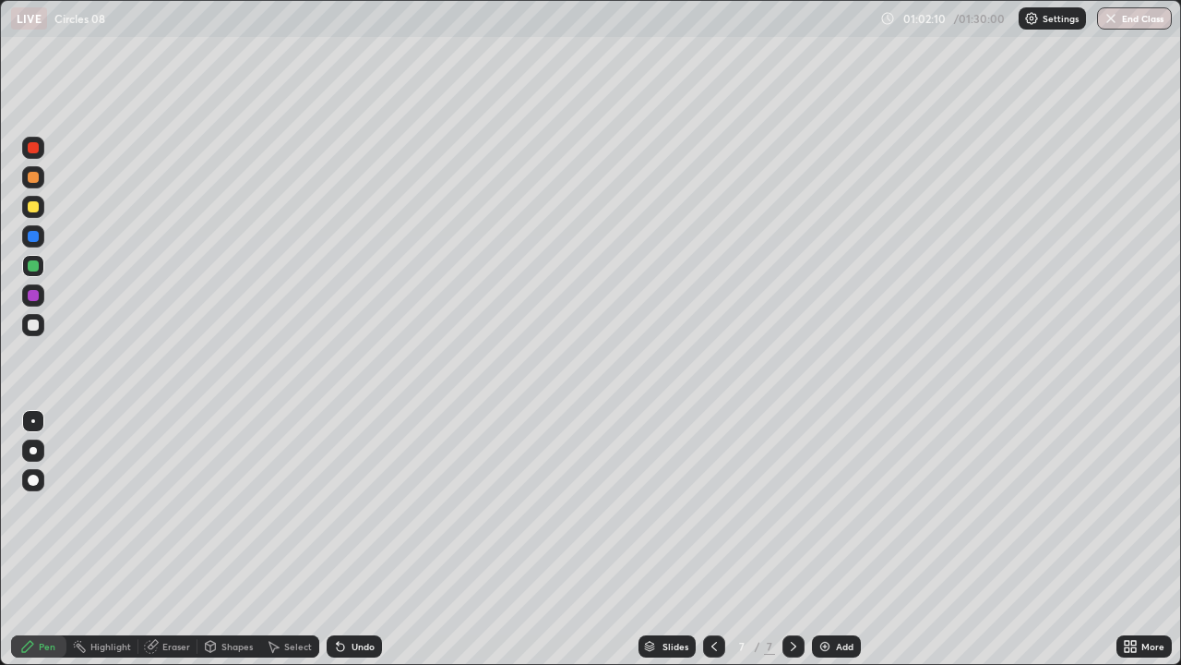
click at [368, 539] on div "Undo" at bounding box center [354, 646] width 55 height 22
click at [369, 539] on div "Undo" at bounding box center [354, 646] width 55 height 22
click at [368, 539] on div "Undo" at bounding box center [354, 646] width 55 height 22
click at [365, 539] on div "Undo" at bounding box center [354, 646] width 55 height 22
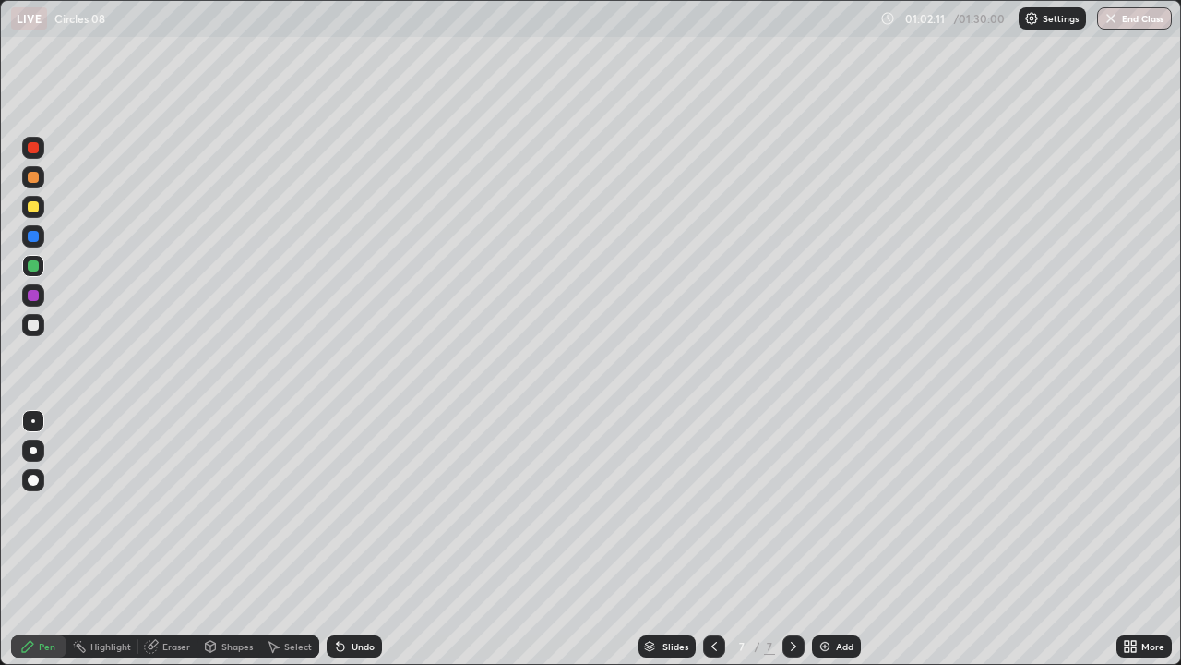
click at [364, 539] on div "Undo" at bounding box center [354, 646] width 55 height 22
click at [365, 539] on div "Undo" at bounding box center [354, 646] width 55 height 22
click at [364, 539] on div "Undo" at bounding box center [354, 646] width 55 height 22
click at [363, 539] on div "Undo" at bounding box center [354, 646] width 55 height 22
click at [361, 539] on div "Undo" at bounding box center [354, 646] width 55 height 22
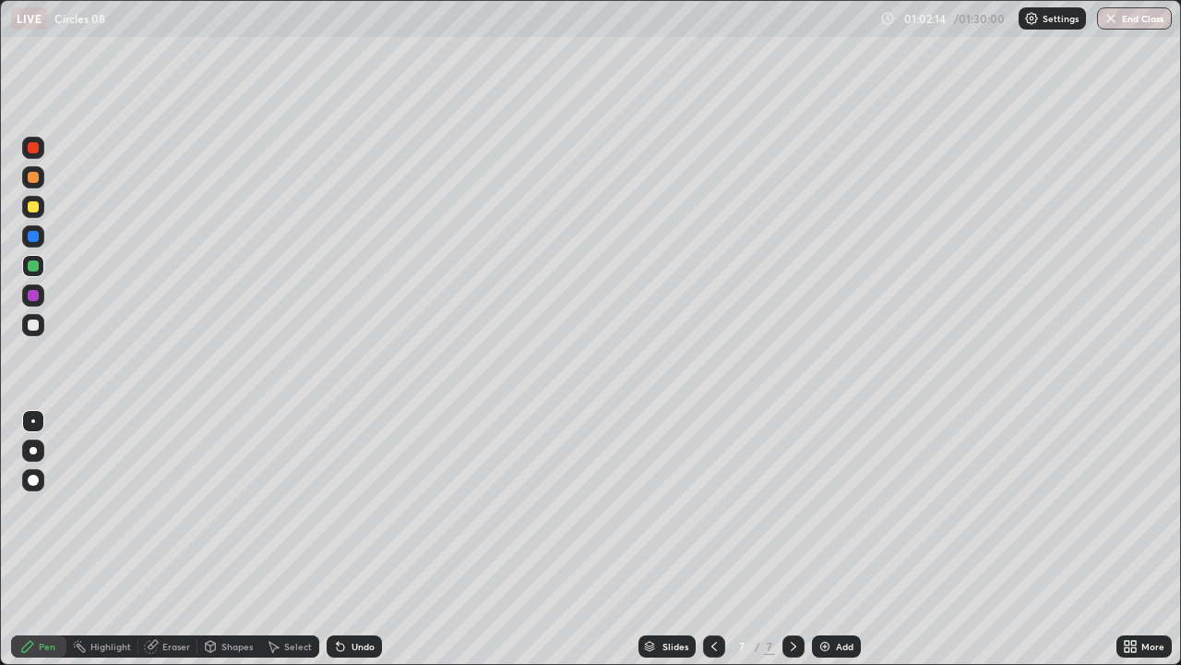
click at [366, 539] on div "Undo" at bounding box center [354, 646] width 55 height 22
click at [362, 539] on div "Undo" at bounding box center [354, 646] width 55 height 22
click at [844, 539] on div "Add" at bounding box center [845, 645] width 18 height 9
click at [35, 209] on div at bounding box center [33, 206] width 11 height 11
click at [34, 268] on div at bounding box center [33, 265] width 11 height 11
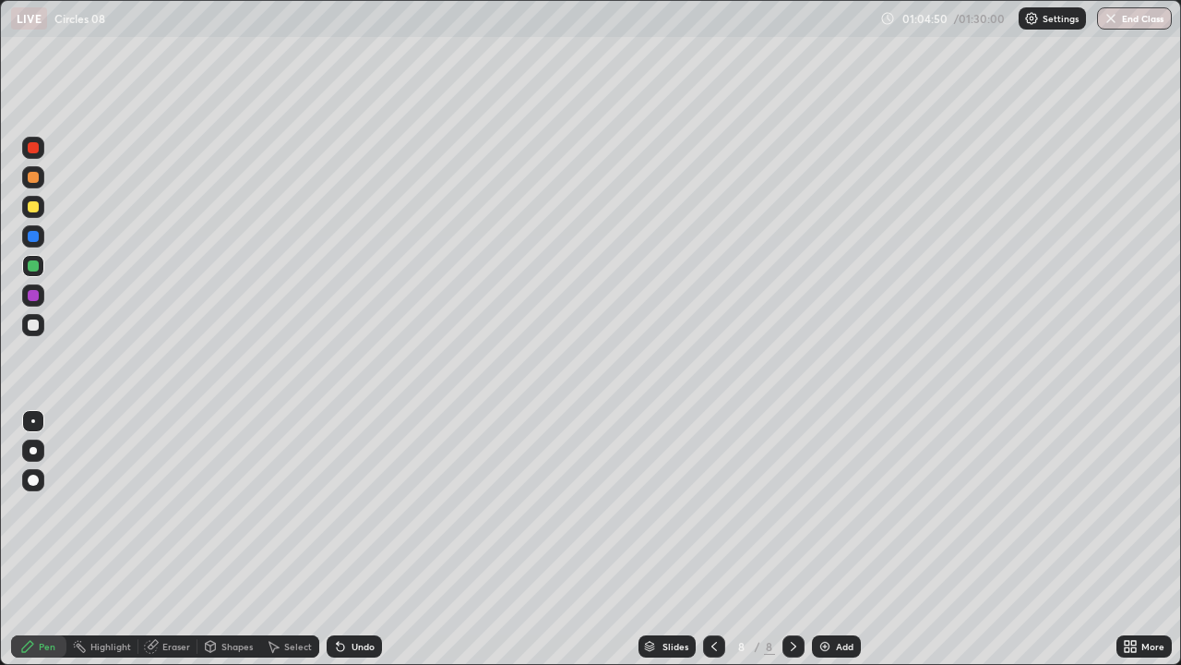
click at [35, 210] on div at bounding box center [33, 206] width 11 height 11
click at [846, 539] on div "Add" at bounding box center [836, 646] width 49 height 22
click at [34, 266] on div at bounding box center [33, 265] width 11 height 11
click at [31, 325] on div at bounding box center [33, 324] width 11 height 11
click at [30, 269] on div at bounding box center [33, 265] width 11 height 11
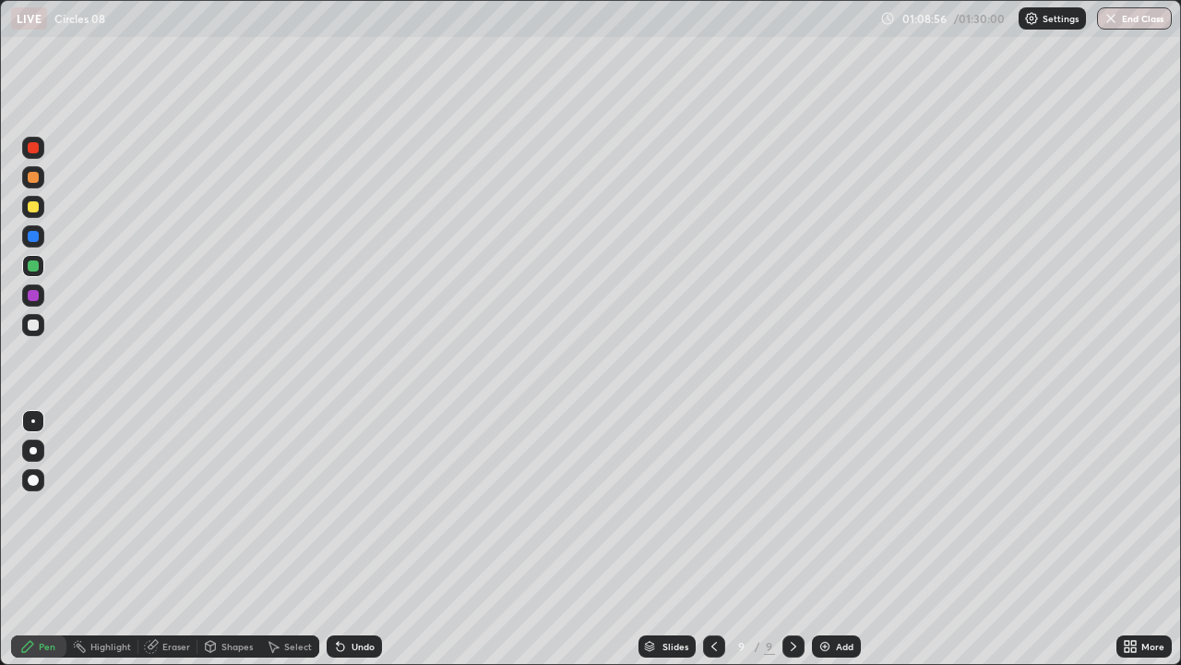
click at [33, 237] on div at bounding box center [33, 236] width 11 height 11
click at [369, 539] on div "Undo" at bounding box center [363, 645] width 23 height 9
click at [370, 539] on div "Undo" at bounding box center [363, 645] width 23 height 9
click at [367, 539] on div "Undo" at bounding box center [363, 645] width 23 height 9
click at [371, 539] on div "Undo" at bounding box center [363, 645] width 23 height 9
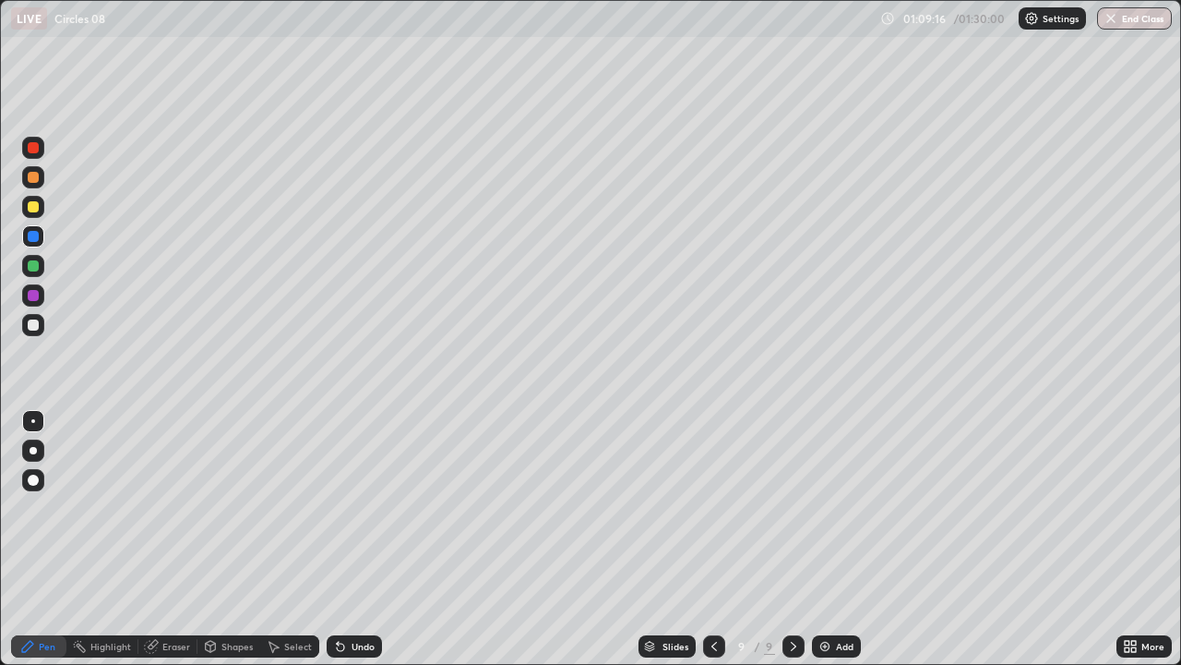
click at [369, 539] on div "Undo" at bounding box center [363, 645] width 23 height 9
click at [179, 539] on div "Eraser" at bounding box center [176, 645] width 28 height 9
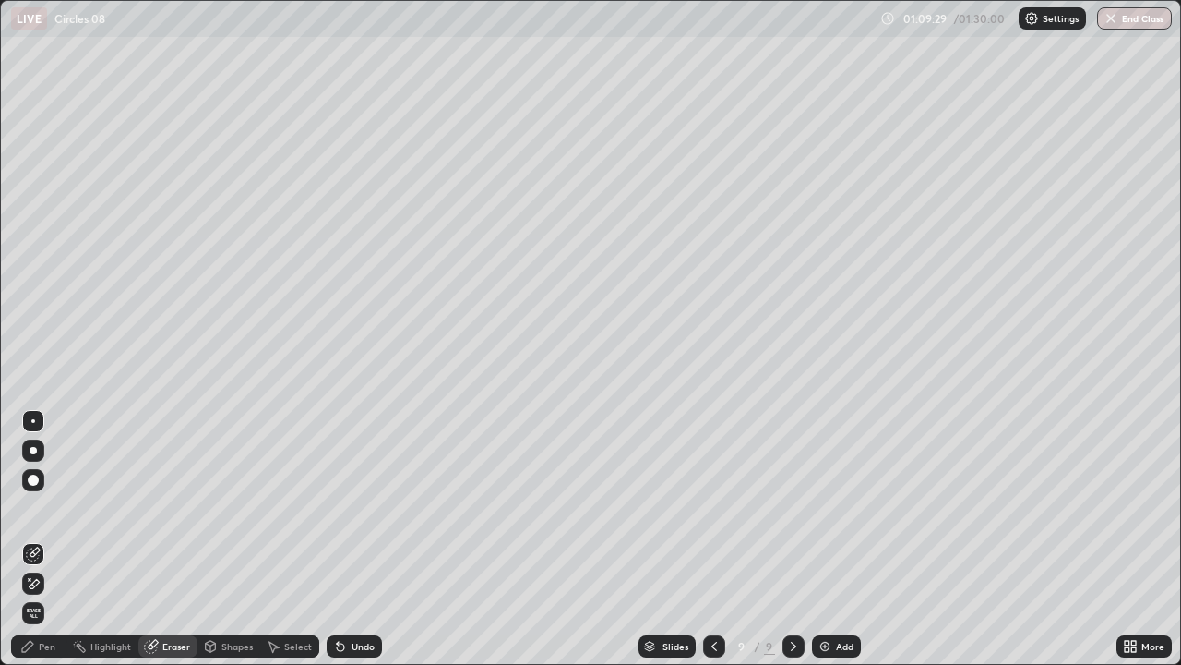
click at [55, 539] on div "Pen" at bounding box center [38, 646] width 55 height 22
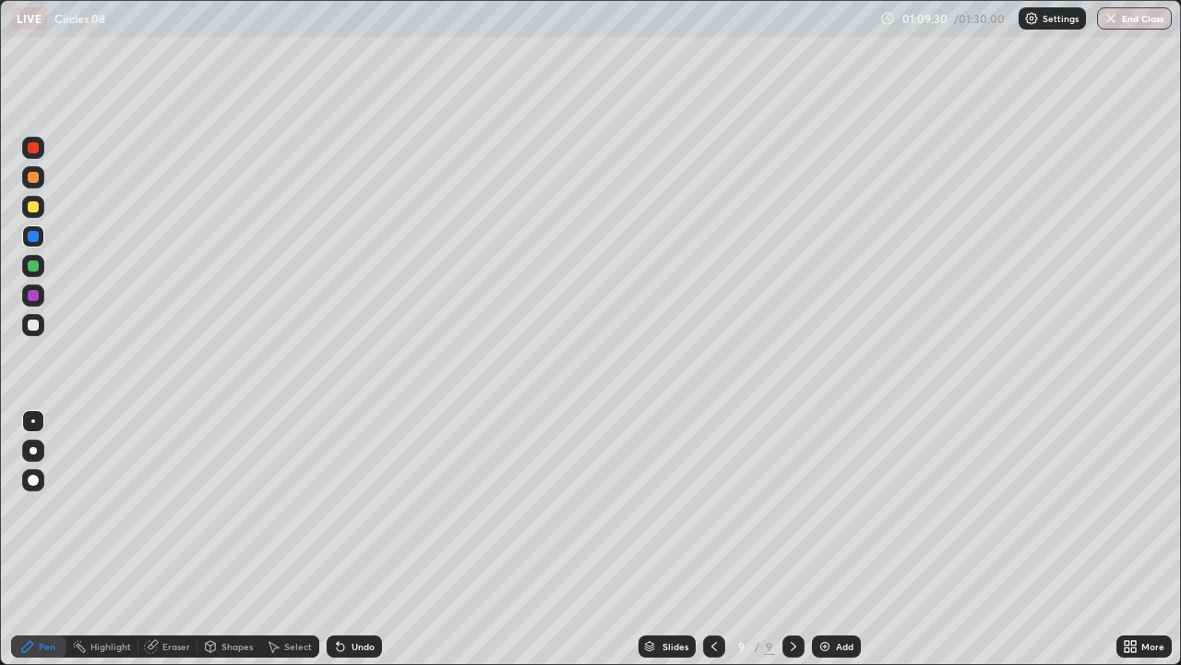
click at [33, 264] on div at bounding box center [33, 265] width 11 height 11
click at [35, 328] on div at bounding box center [33, 324] width 11 height 11
click at [365, 539] on div "Undo" at bounding box center [363, 645] width 23 height 9
click at [362, 539] on div "Undo" at bounding box center [354, 646] width 55 height 22
click at [366, 539] on div "Undo" at bounding box center [354, 646] width 55 height 22
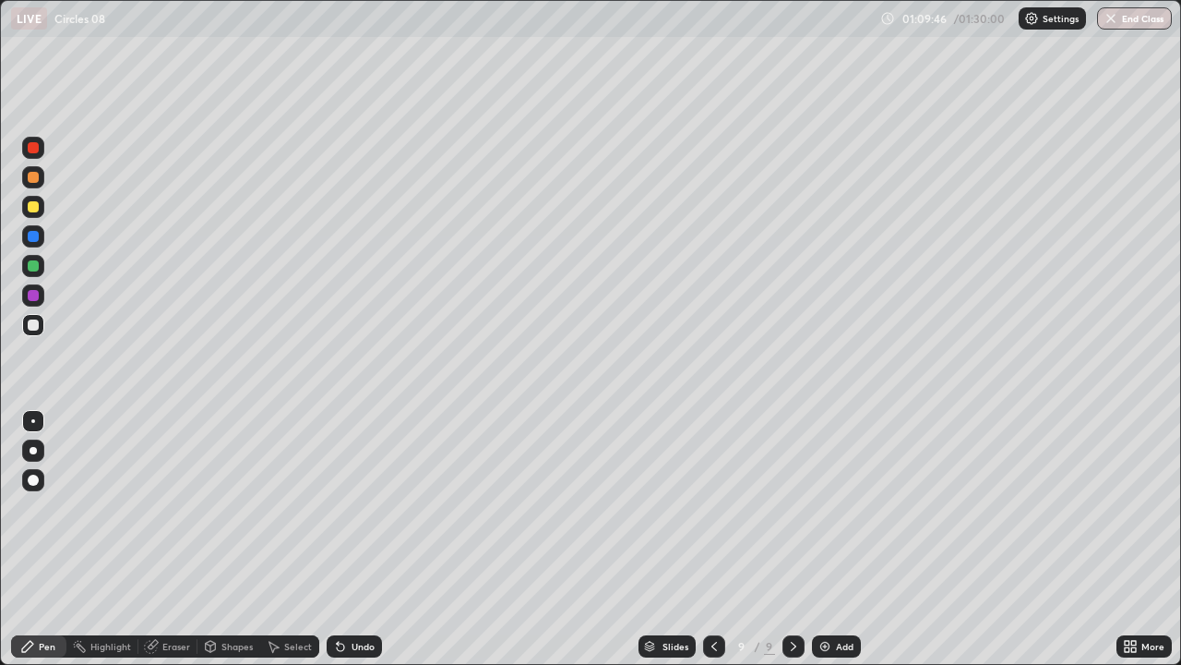
click at [35, 239] on div at bounding box center [33, 236] width 11 height 11
click at [34, 270] on div at bounding box center [33, 265] width 11 height 11
click at [32, 324] on div at bounding box center [33, 324] width 11 height 11
click at [35, 210] on div at bounding box center [33, 206] width 11 height 11
click at [32, 264] on div at bounding box center [33, 265] width 11 height 11
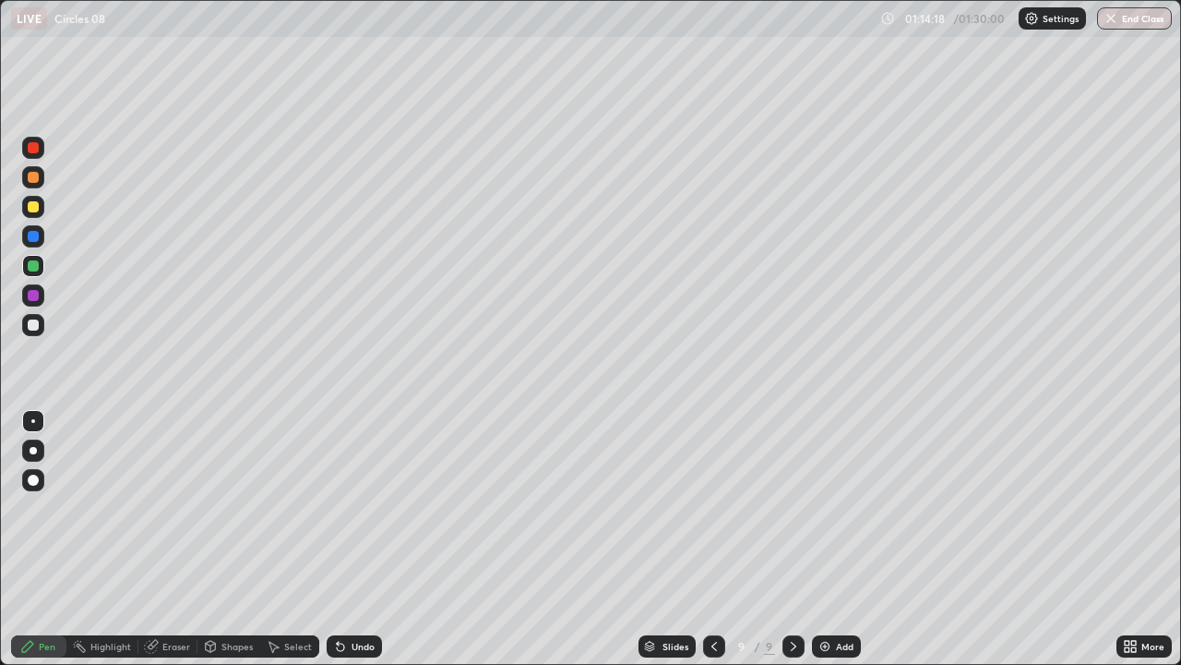
click at [31, 295] on div at bounding box center [33, 295] width 11 height 11
click at [173, 539] on div "Eraser" at bounding box center [176, 645] width 28 height 9
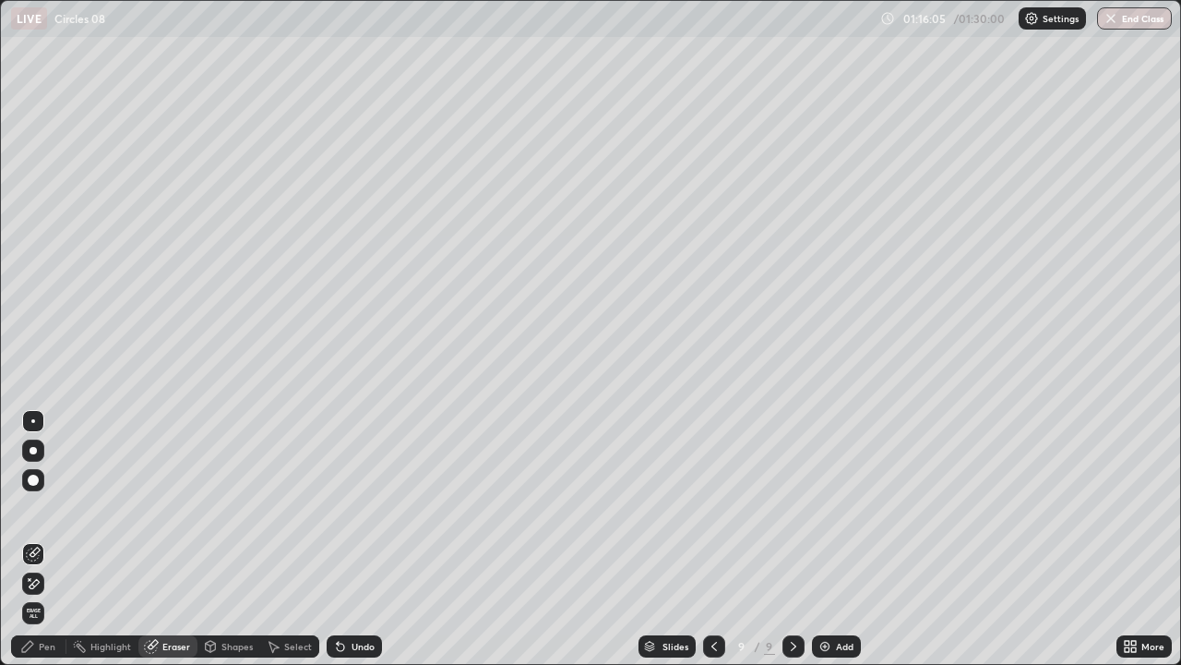
click at [53, 539] on div "Pen" at bounding box center [47, 645] width 17 height 9
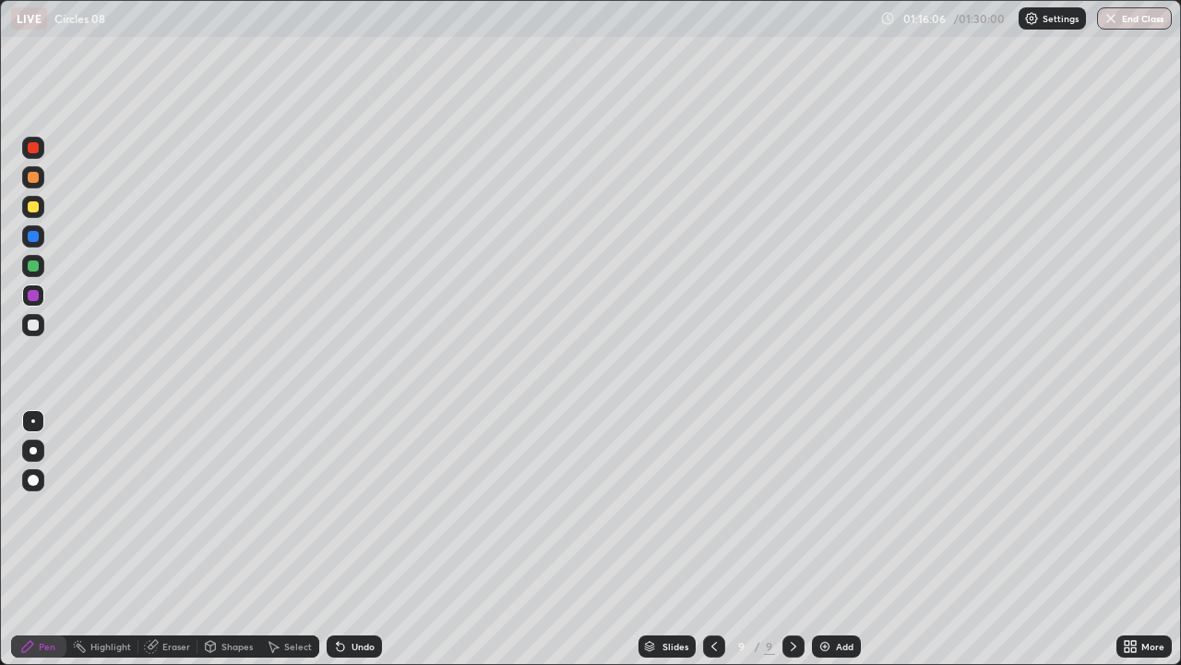
click at [32, 266] on div at bounding box center [33, 265] width 11 height 11
click at [32, 300] on div at bounding box center [33, 295] width 11 height 11
click at [33, 149] on div at bounding box center [33, 147] width 11 height 11
click at [32, 210] on div at bounding box center [33, 206] width 11 height 11
click at [836, 539] on div "Add" at bounding box center [845, 645] width 18 height 9
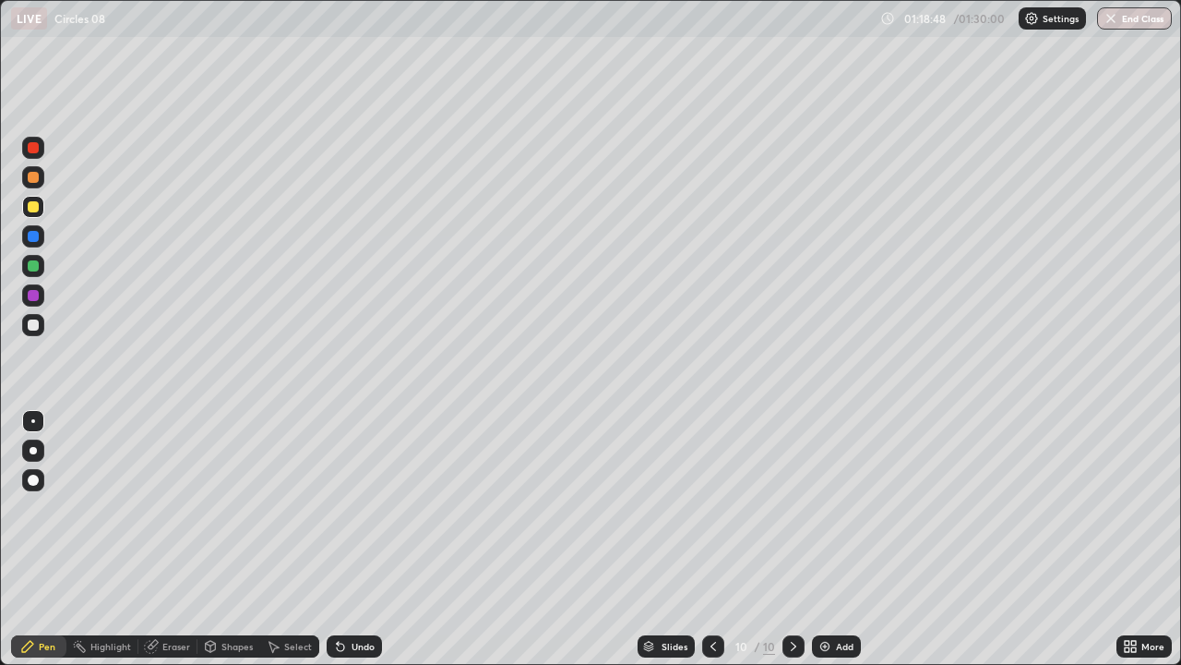
click at [30, 263] on div at bounding box center [33, 265] width 11 height 11
click at [34, 321] on div at bounding box center [33, 324] width 11 height 11
click at [361, 539] on div "Undo" at bounding box center [363, 645] width 23 height 9
click at [30, 265] on div at bounding box center [33, 265] width 11 height 11
click at [362, 539] on div "Undo" at bounding box center [363, 645] width 23 height 9
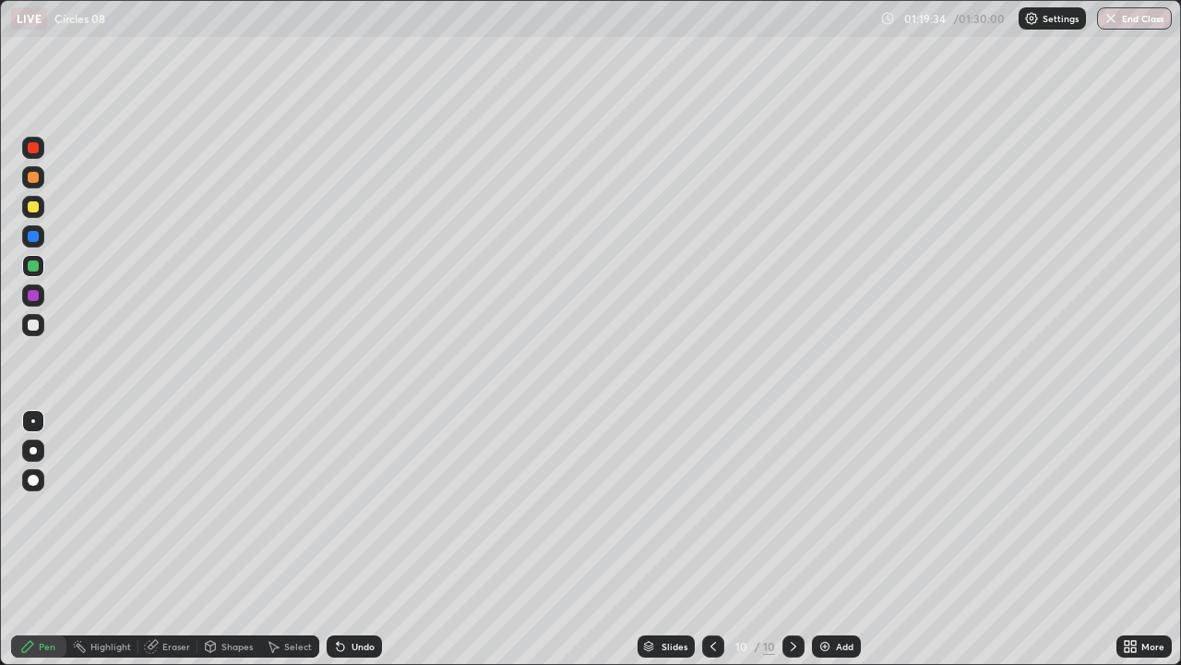
click at [361, 539] on div "Undo" at bounding box center [363, 645] width 23 height 9
click at [35, 207] on div at bounding box center [33, 206] width 11 height 11
click at [35, 269] on div at bounding box center [33, 265] width 11 height 11
click at [36, 294] on div at bounding box center [33, 295] width 11 height 11
click at [38, 210] on div at bounding box center [33, 206] width 11 height 11
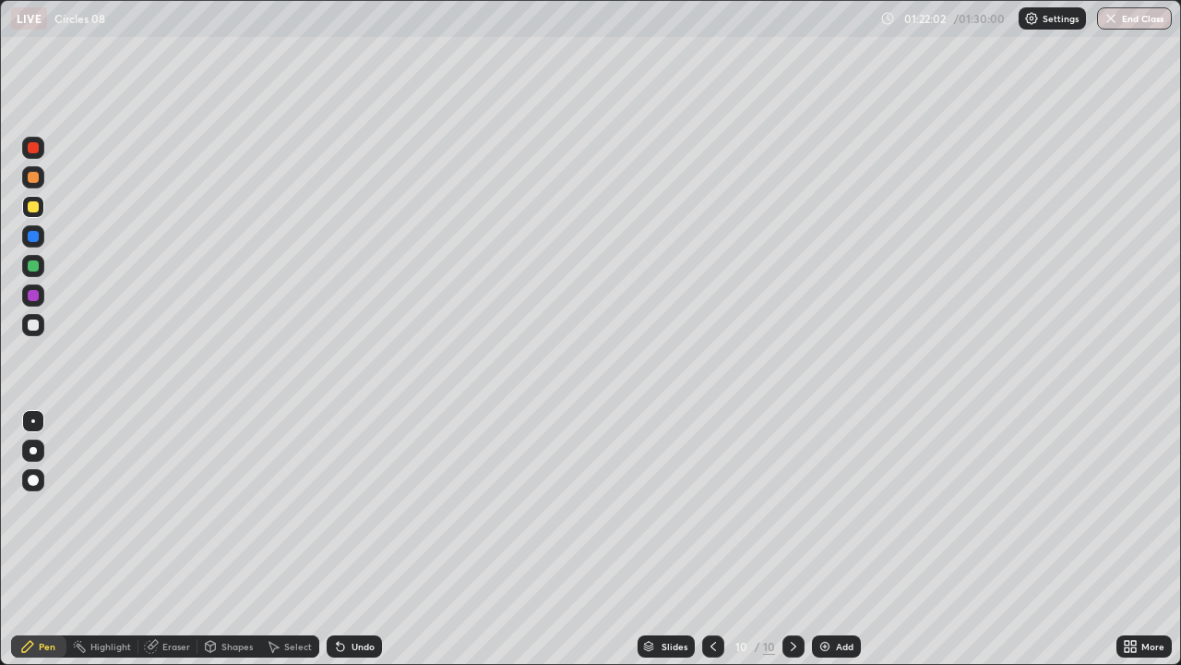
click at [38, 265] on div at bounding box center [33, 265] width 11 height 11
click at [40, 323] on div at bounding box center [33, 325] width 22 height 22
click at [33, 208] on div at bounding box center [33, 206] width 11 height 11
click at [35, 265] on div at bounding box center [33, 265] width 11 height 11
click at [366, 539] on div "Undo" at bounding box center [354, 646] width 55 height 22
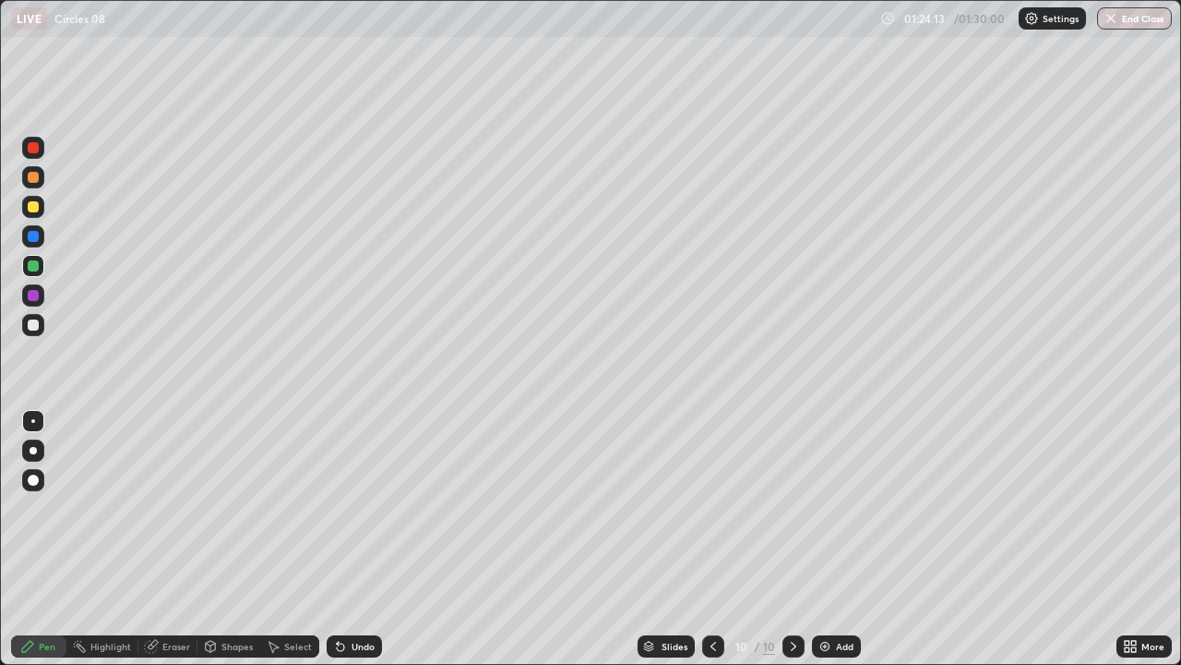
click at [369, 539] on div "Undo" at bounding box center [363, 645] width 23 height 9
click at [368, 539] on div "Undo" at bounding box center [354, 646] width 55 height 22
click at [367, 539] on div "Undo" at bounding box center [354, 646] width 55 height 22
click at [366, 539] on div "Undo" at bounding box center [354, 646] width 55 height 22
click at [363, 539] on div "Undo" at bounding box center [363, 645] width 23 height 9
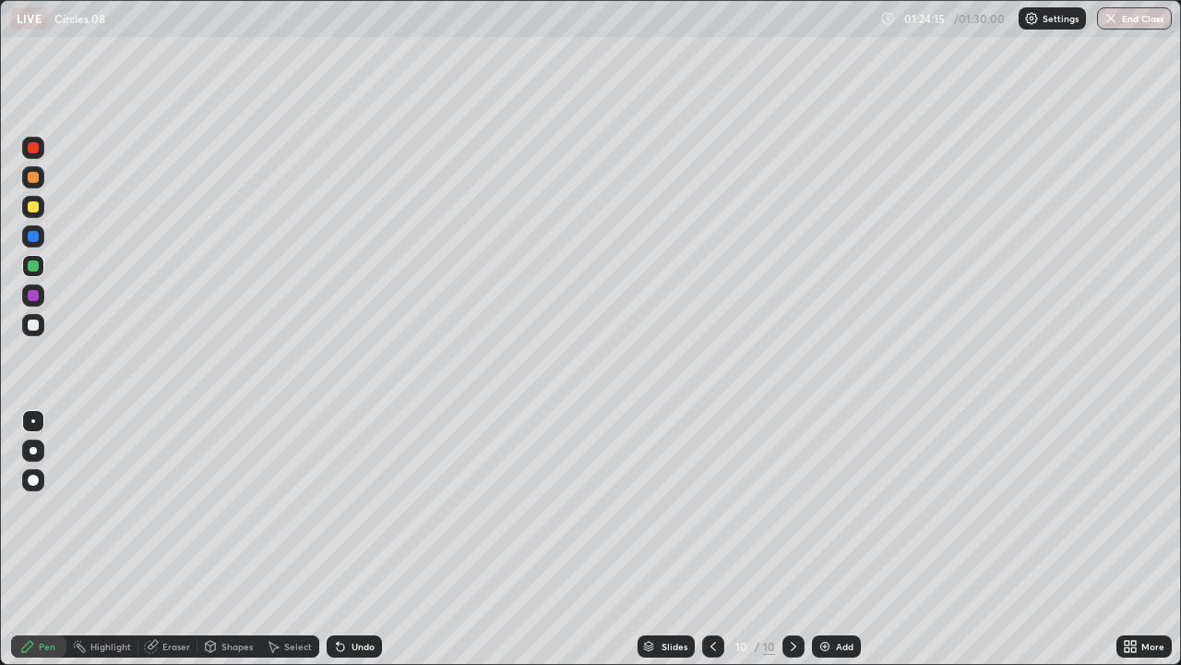
click at [361, 539] on div "Undo" at bounding box center [354, 646] width 55 height 22
click at [353, 539] on div "Undo" at bounding box center [354, 646] width 55 height 22
click at [349, 539] on div "Undo" at bounding box center [354, 646] width 55 height 22
click at [356, 539] on div "Undo" at bounding box center [363, 645] width 23 height 9
click at [35, 206] on div at bounding box center [33, 206] width 11 height 11
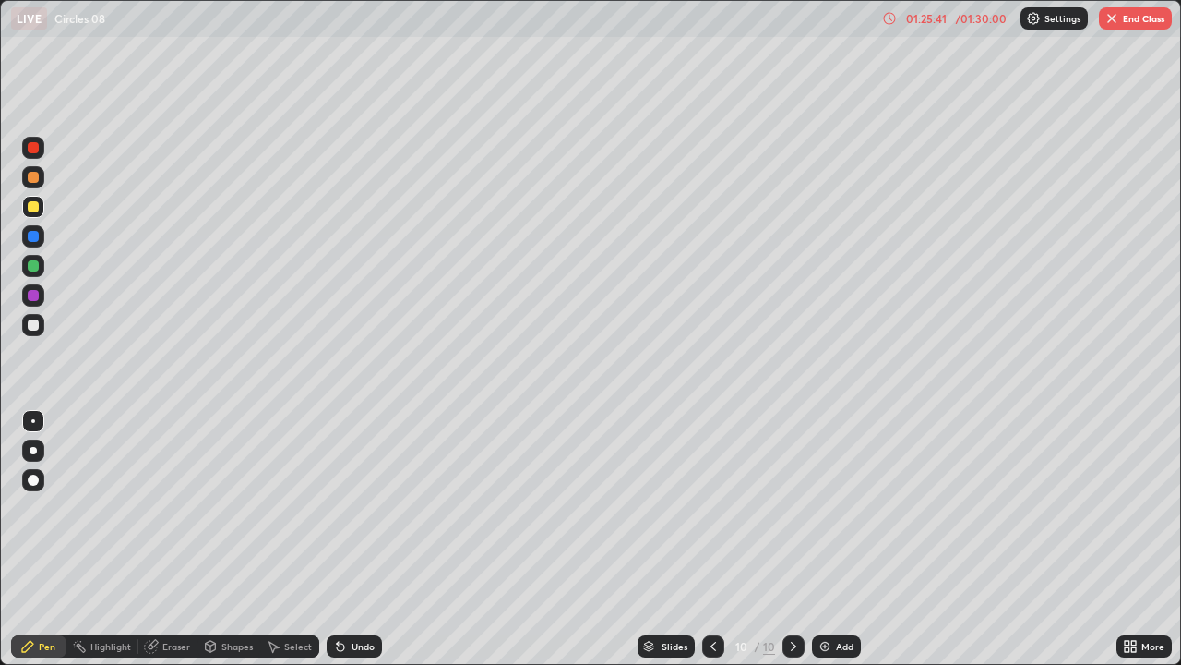
click at [35, 264] on div at bounding box center [33, 265] width 11 height 11
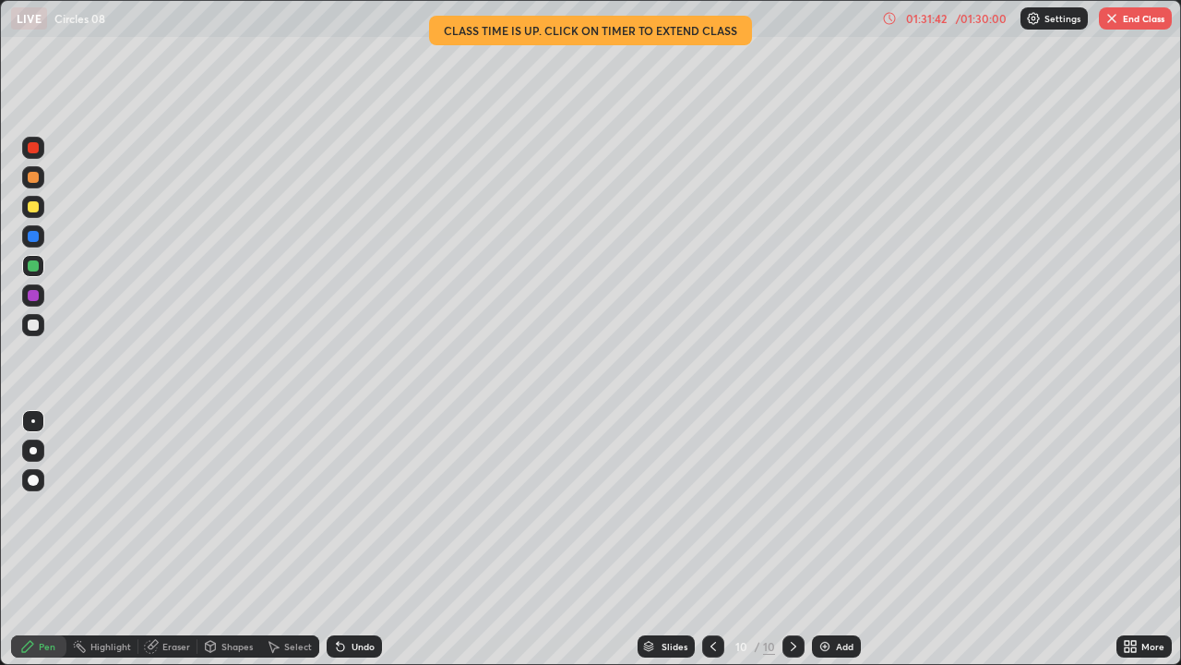
click at [983, 18] on div "/ 01:30:00" at bounding box center [981, 18] width 57 height 11
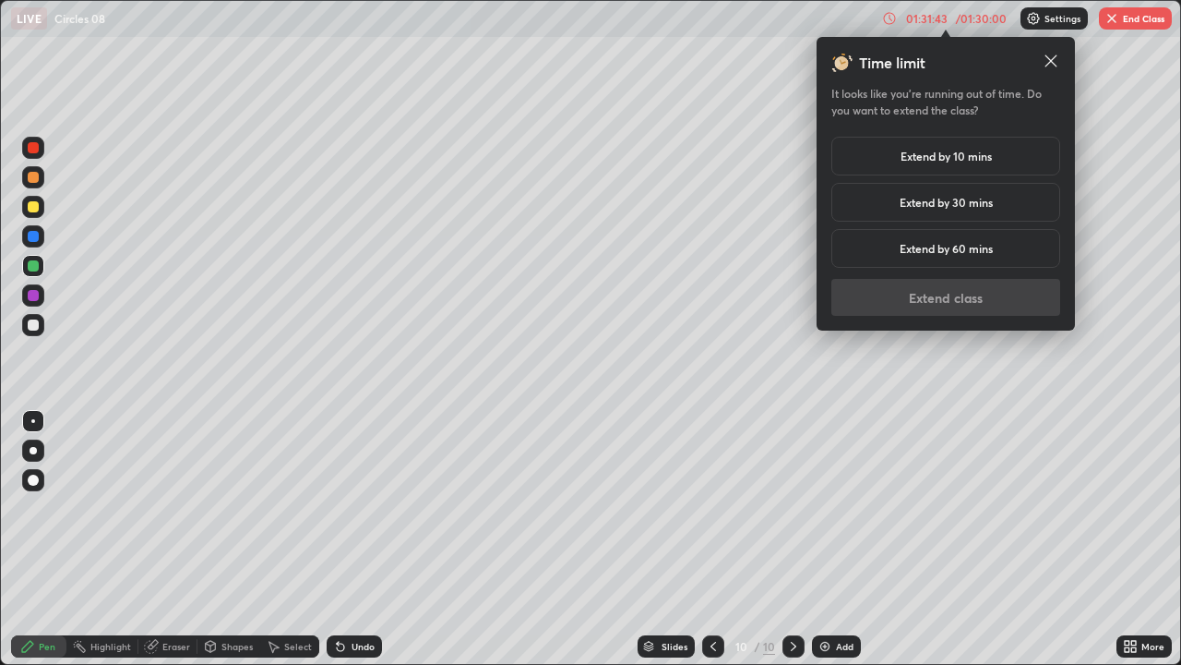
click at [956, 156] on h5 "Extend by 10 mins" at bounding box center [946, 156] width 91 height 17
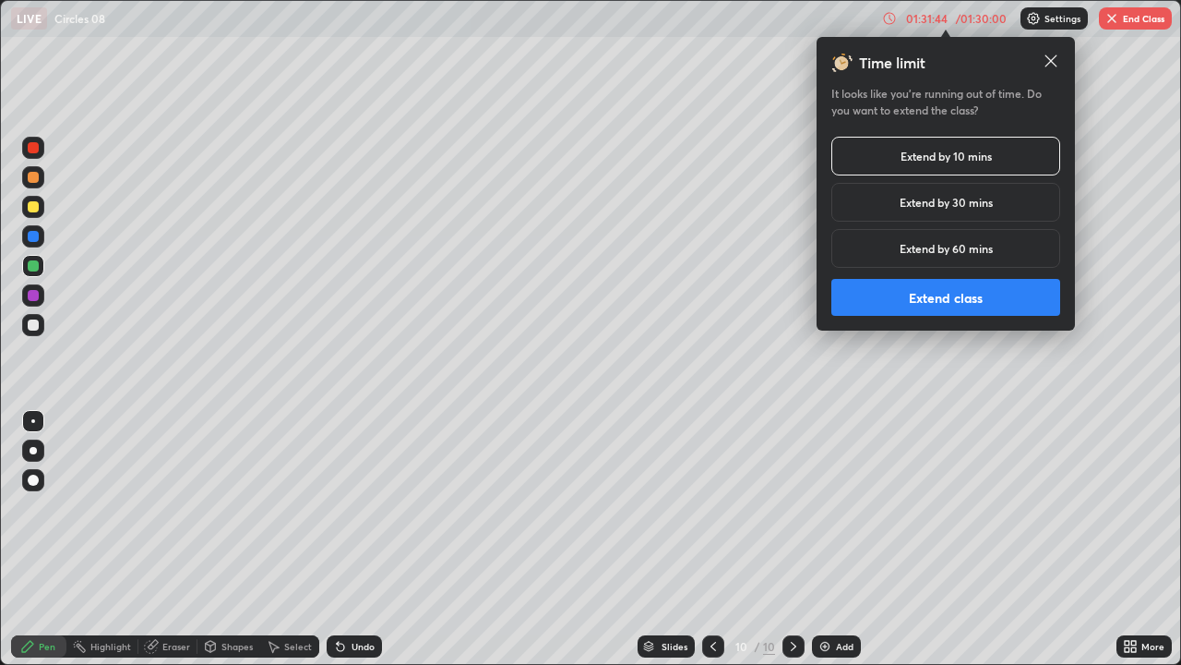
click at [945, 294] on button "Extend class" at bounding box center [946, 297] width 229 height 37
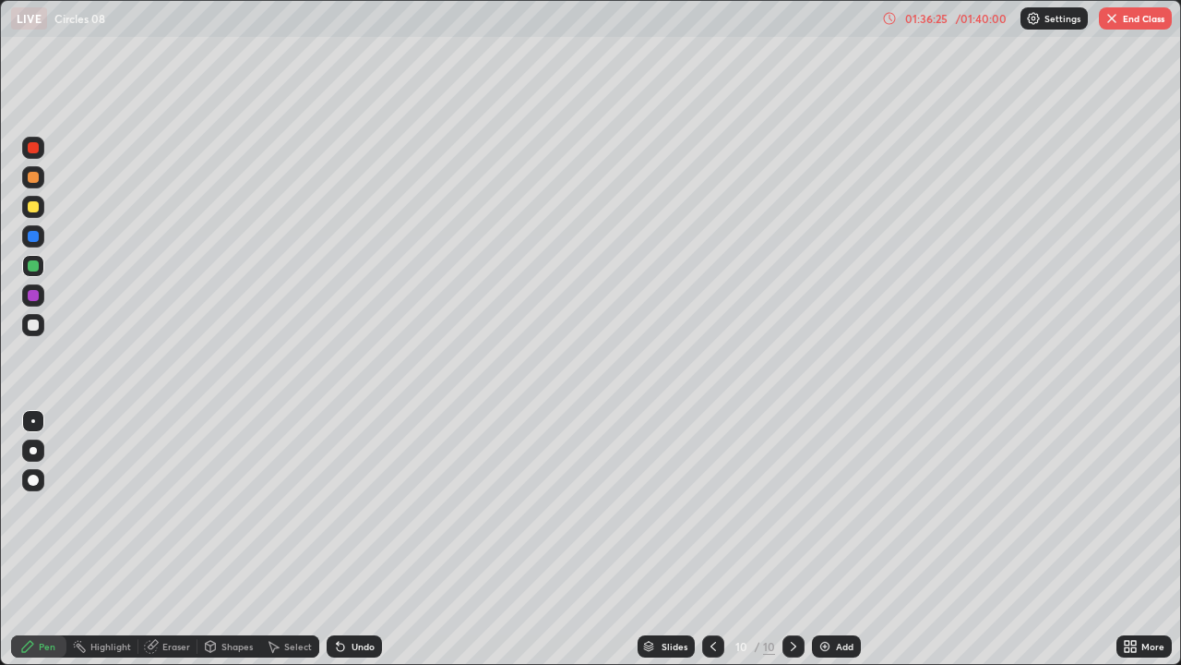
click at [1150, 22] on button "End Class" at bounding box center [1135, 18] width 73 height 22
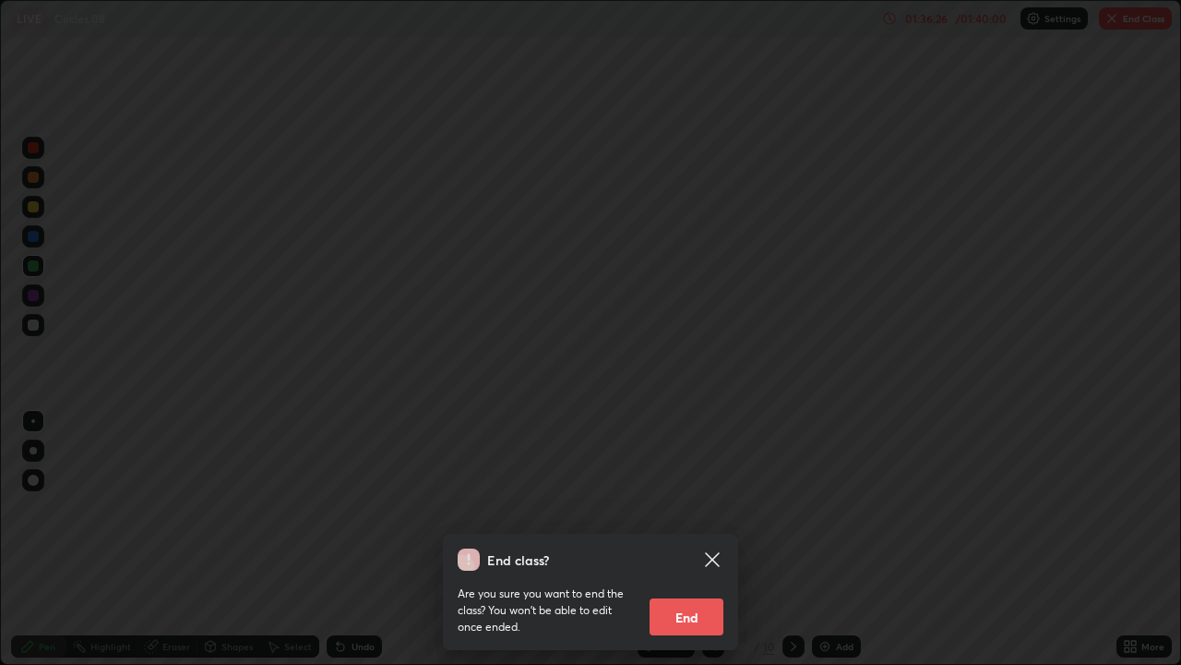
click at [679, 539] on button "End" at bounding box center [687, 616] width 74 height 37
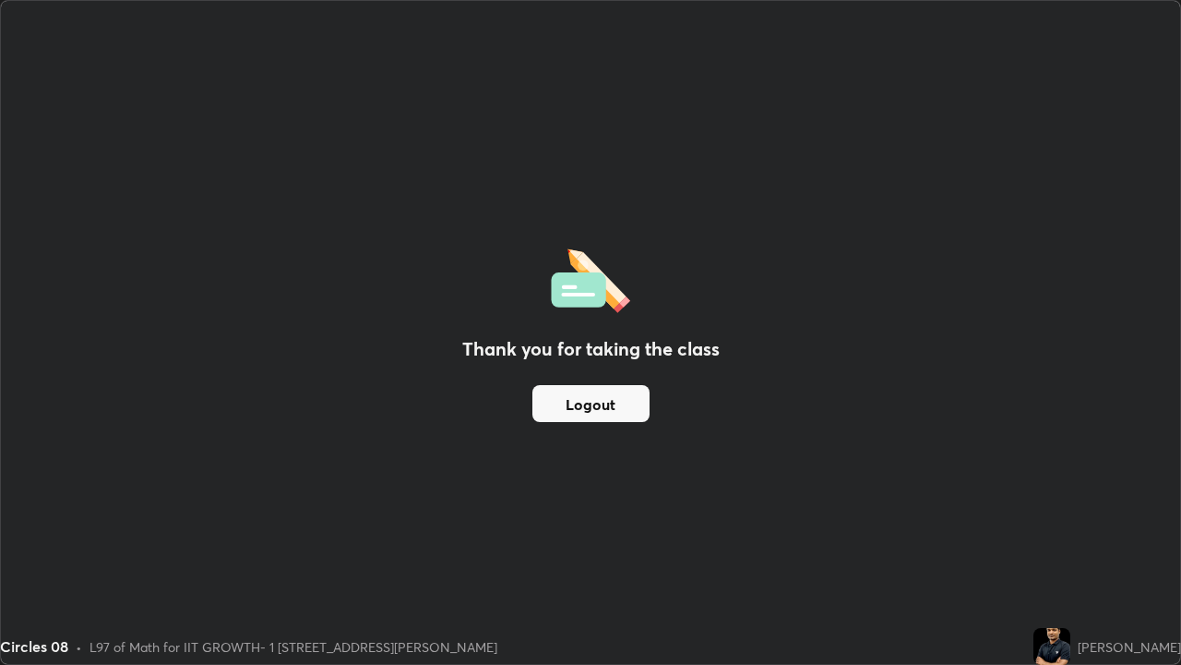
click at [603, 413] on button "Logout" at bounding box center [591, 403] width 117 height 37
